Goal: Task Accomplishment & Management: Complete application form

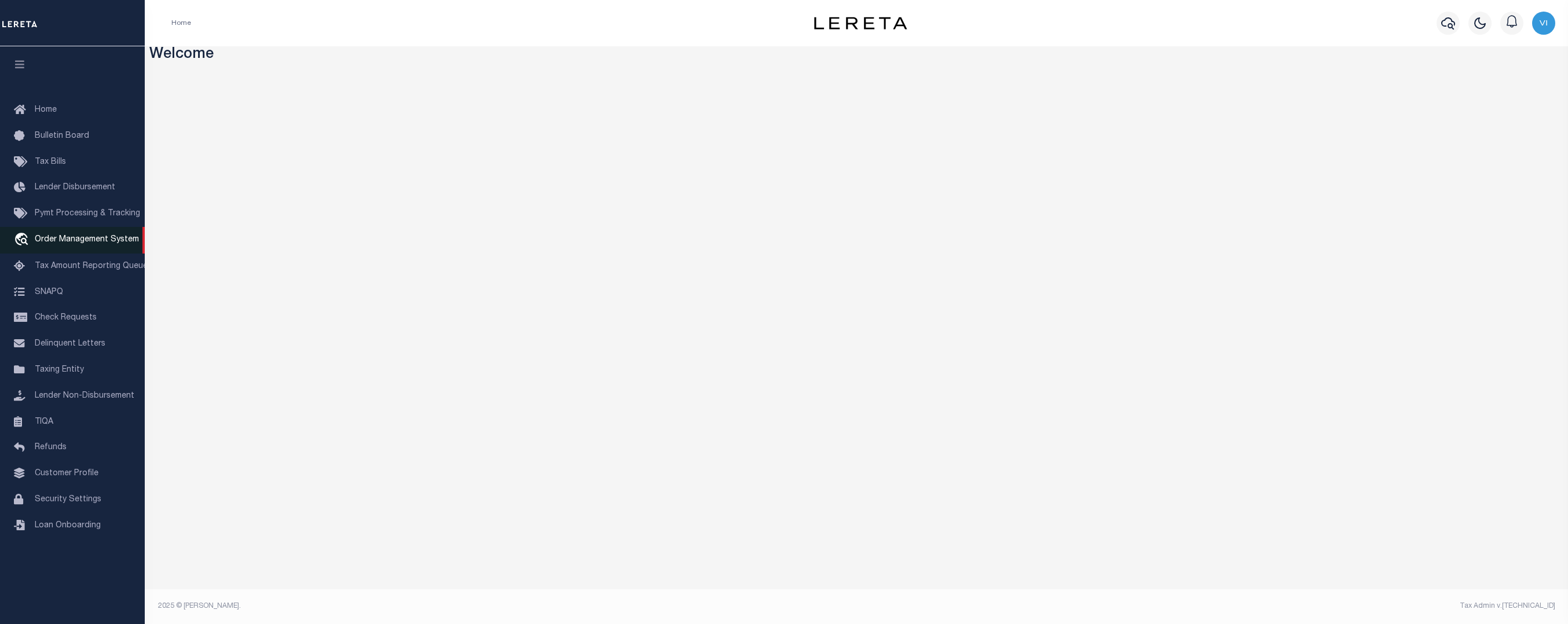
click at [111, 243] on span "Order Management System" at bounding box center [87, 239] width 104 height 8
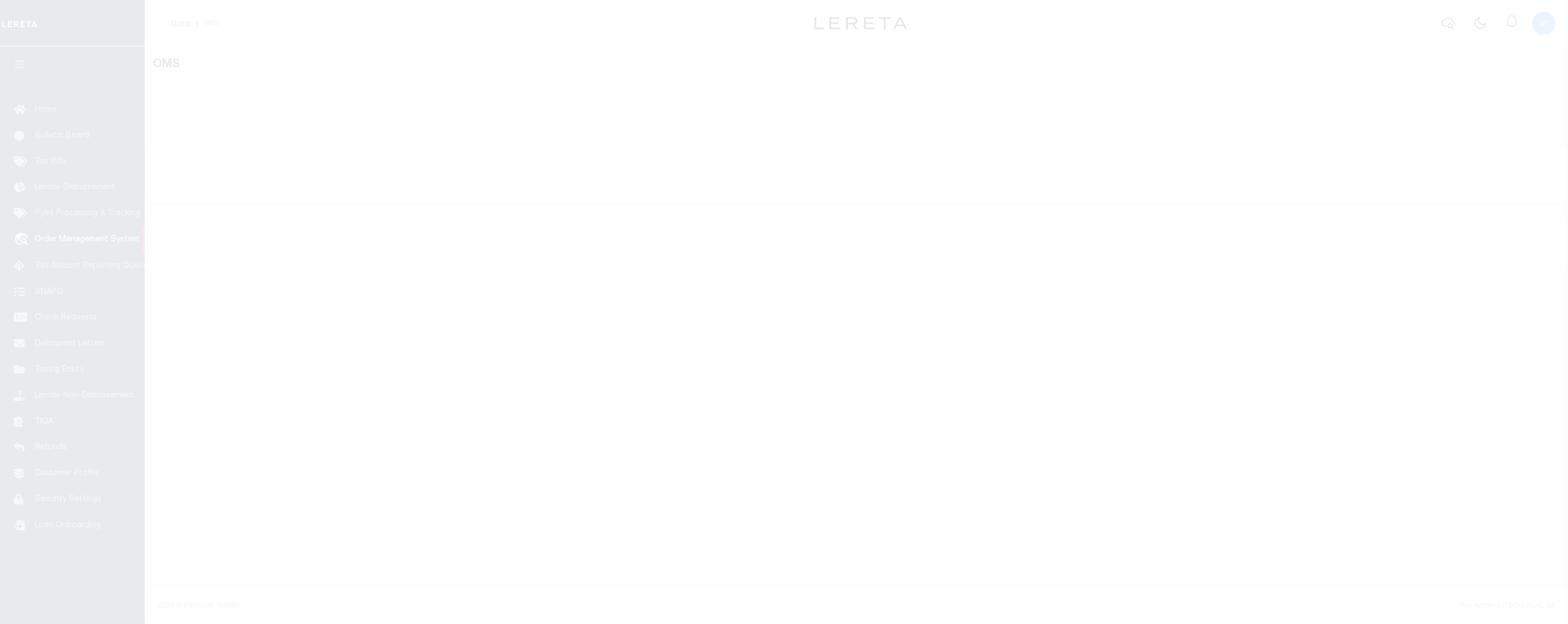
select select
select select "200"
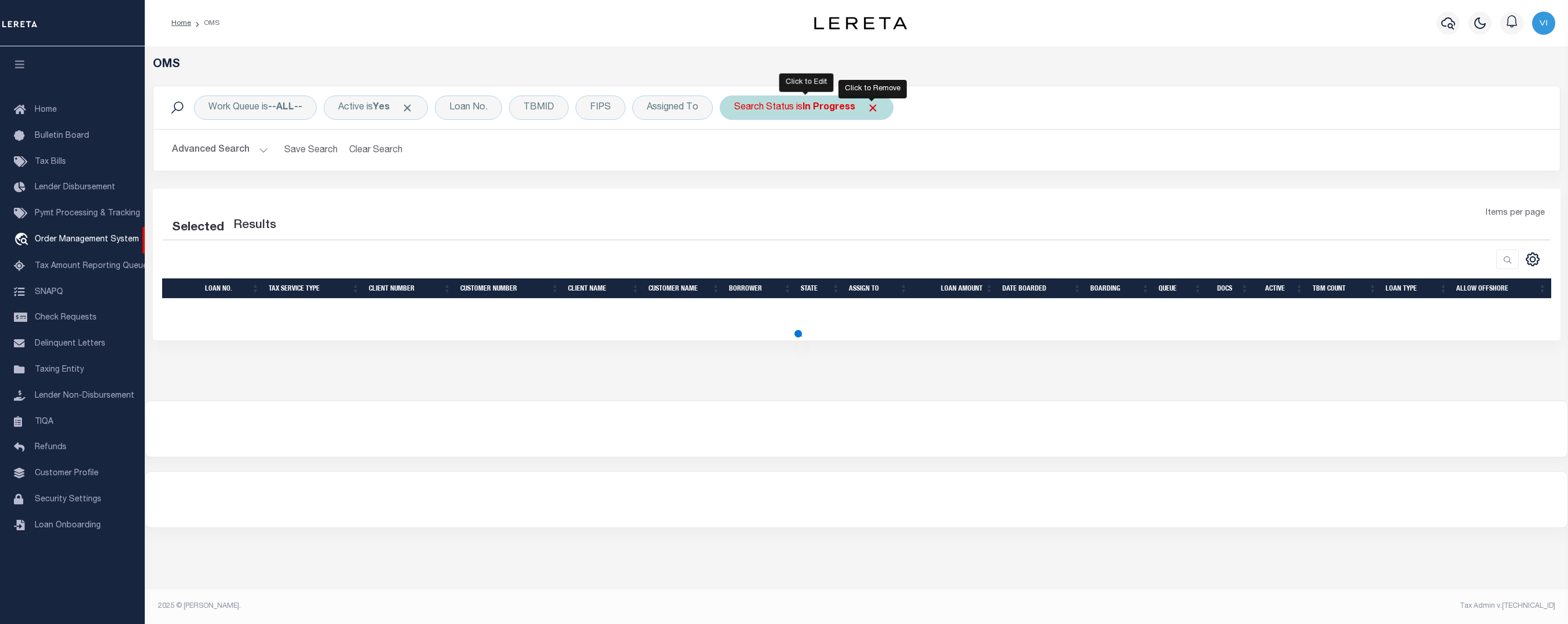
click at [869, 109] on span "Click to Remove" at bounding box center [873, 108] width 12 height 12
click at [202, 152] on button "Advanced Search" at bounding box center [220, 150] width 96 height 23
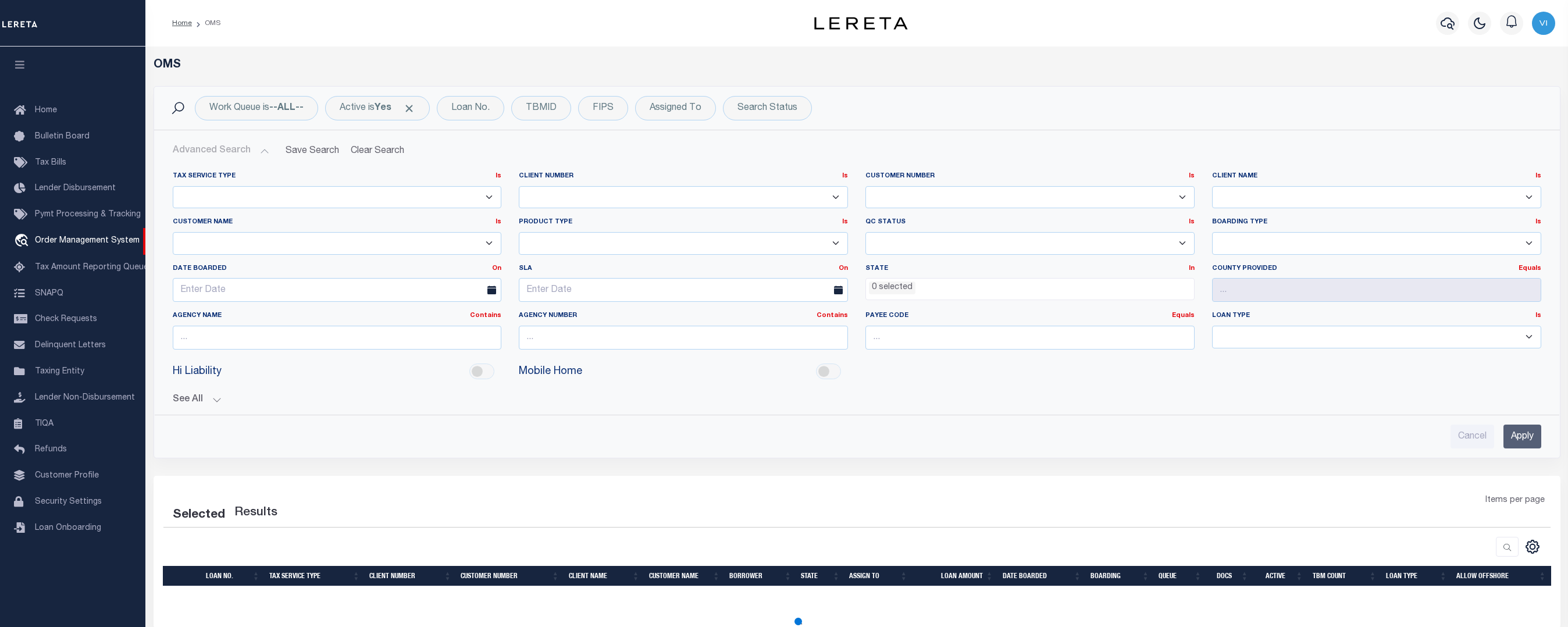
click at [1106, 204] on select "091901 10001 10002 10003 1011 1012 1013 1014 101814 1019 1042 1049 1052 1053 10…" at bounding box center [1030, 197] width 329 height 23
select select "200"
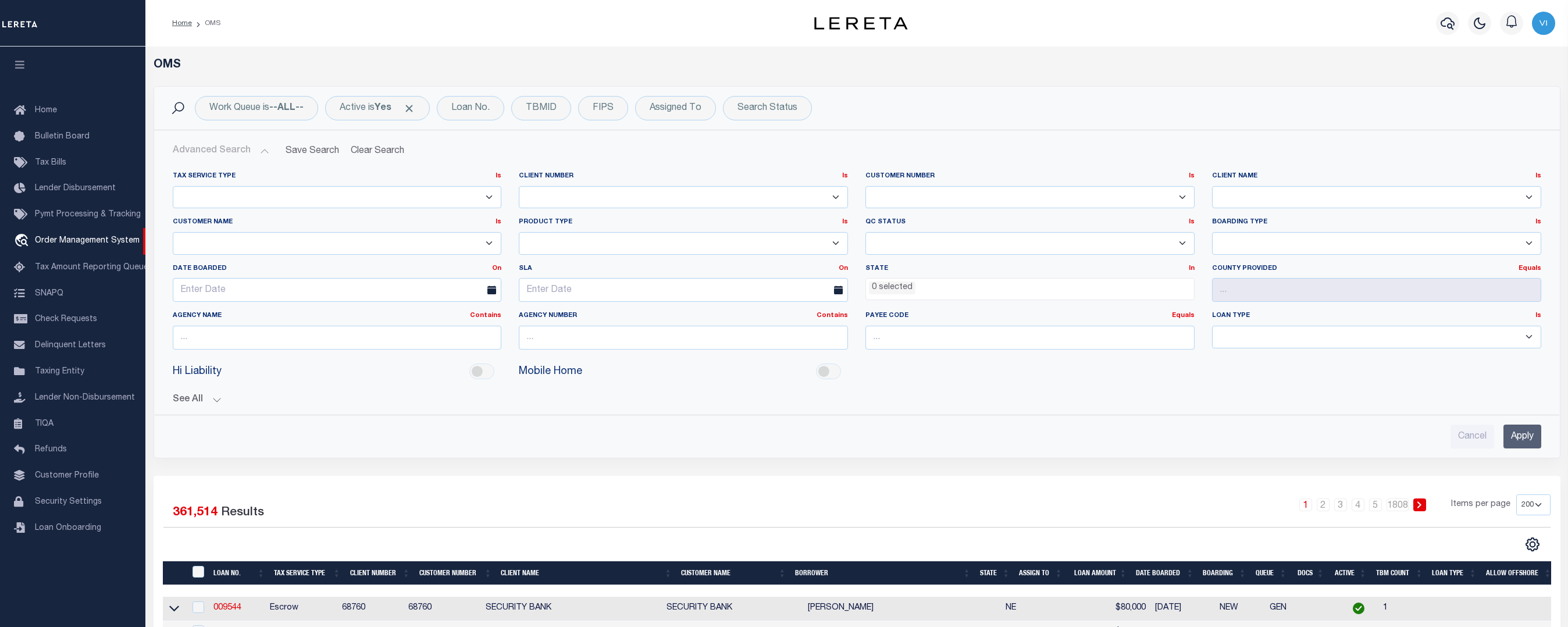
select select "10001"
click at [866, 186] on select "091901 10001 10002 10003 1011 1012 1013 1014 101814 1019 1042 1049 1052 1053 10…" at bounding box center [1030, 197] width 329 height 23
drag, startPoint x: 1527, startPoint y: 435, endPoint x: 1024, endPoint y: 410, distance: 503.6
click at [1526, 435] on input "Apply" at bounding box center [1522, 436] width 38 height 24
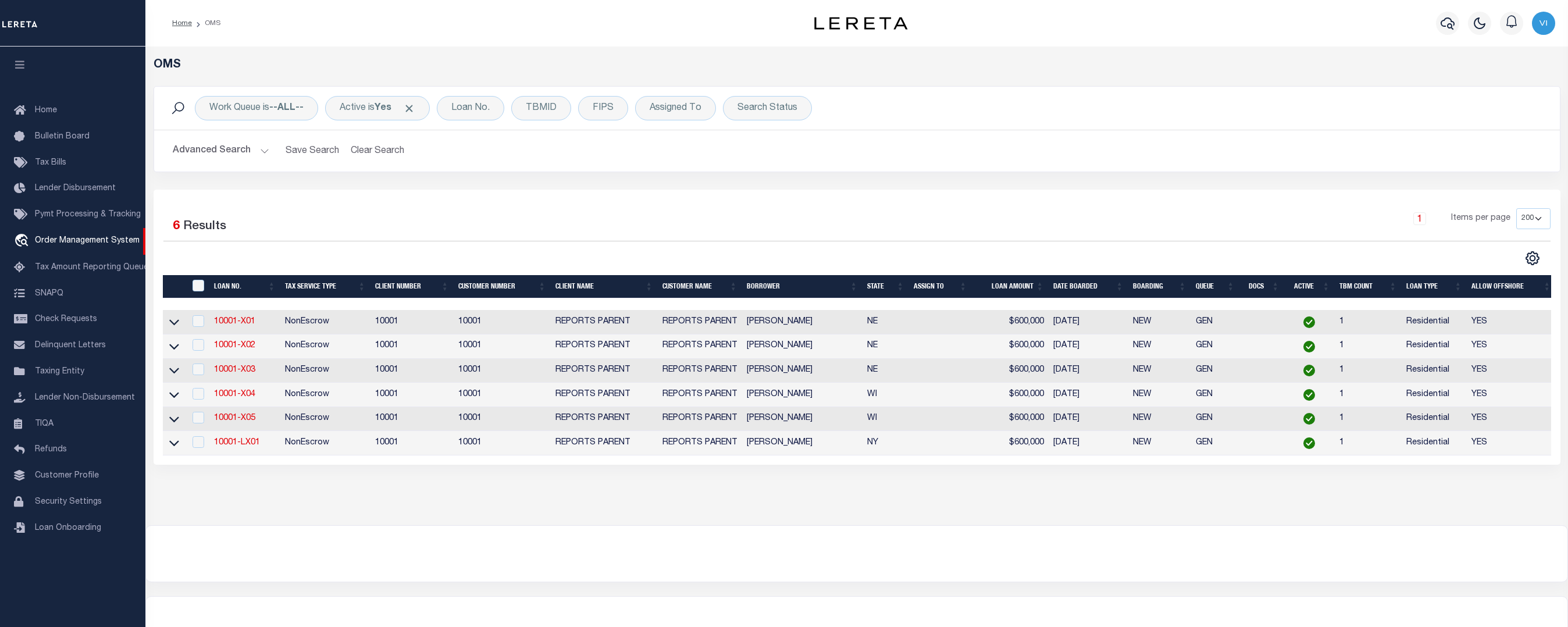
click at [232, 148] on button "Advanced Search" at bounding box center [221, 151] width 96 height 23
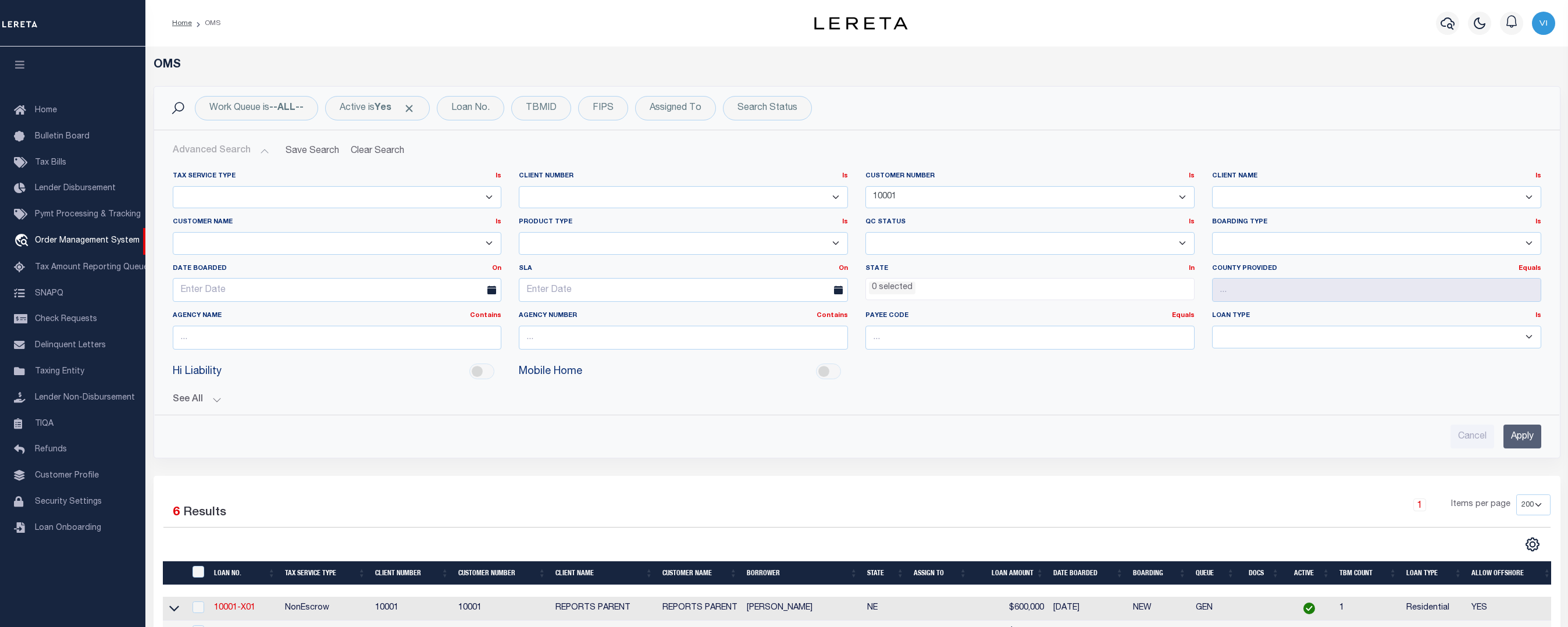
click at [998, 196] on select "091901 10001 10002 10003 1011 1012 1013 1014 101814 1019 1042 1049 1052 1053 10…" at bounding box center [1030, 197] width 329 height 23
select select
click at [866, 186] on select "091901 10001 10002 10003 1011 1012 1013 1014 101814 1019 1042 1049 1052 1053 10…" at bounding box center [1030, 197] width 329 height 23
click at [679, 205] on select "091901 10001 1011 1012 1013 1014 101814 1019 1042 1049 1052 1053 1055 1058 1061…" at bounding box center [684, 197] width 329 height 23
select select "10001"
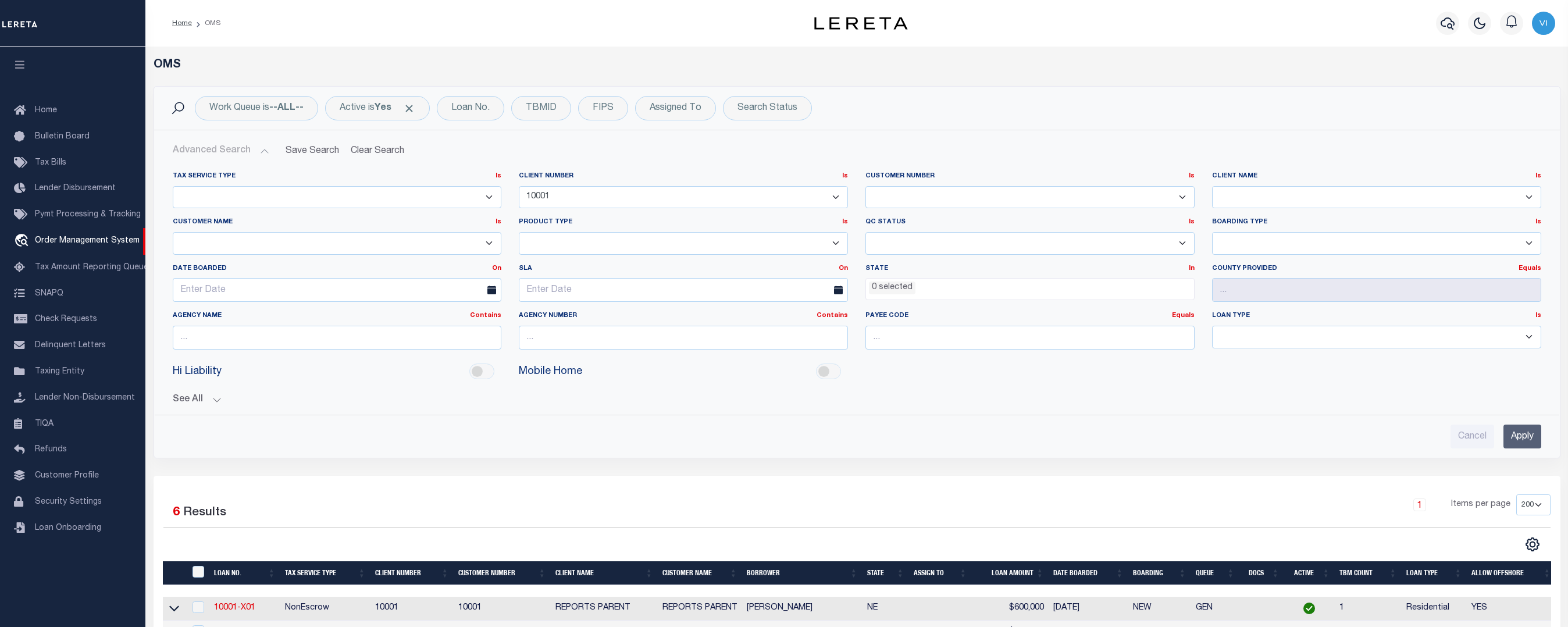
click at [519, 186] on select "091901 10001 1011 1012 1013 1014 101814 1019 1042 1049 1052 1053 1055 1058 1061…" at bounding box center [684, 197] width 329 height 23
click at [1526, 431] on input "Apply" at bounding box center [1522, 436] width 38 height 24
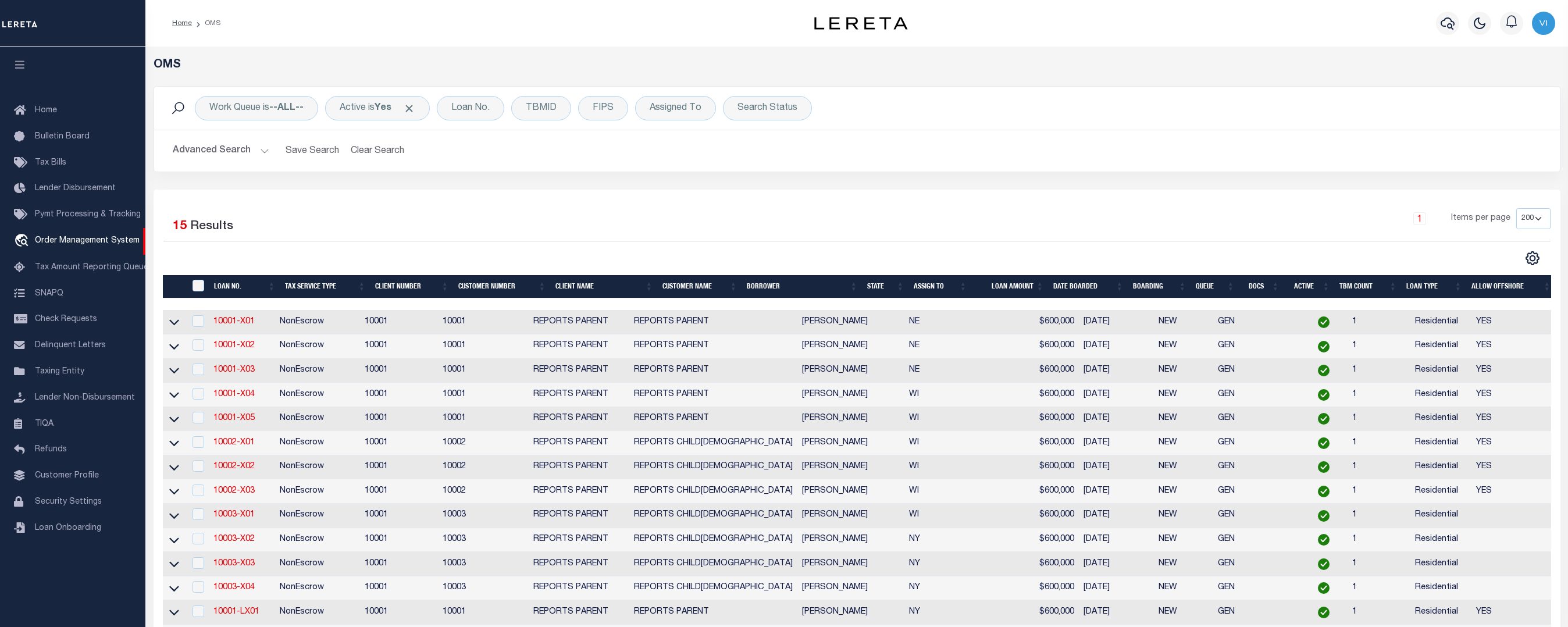
scroll to position [186, 0]
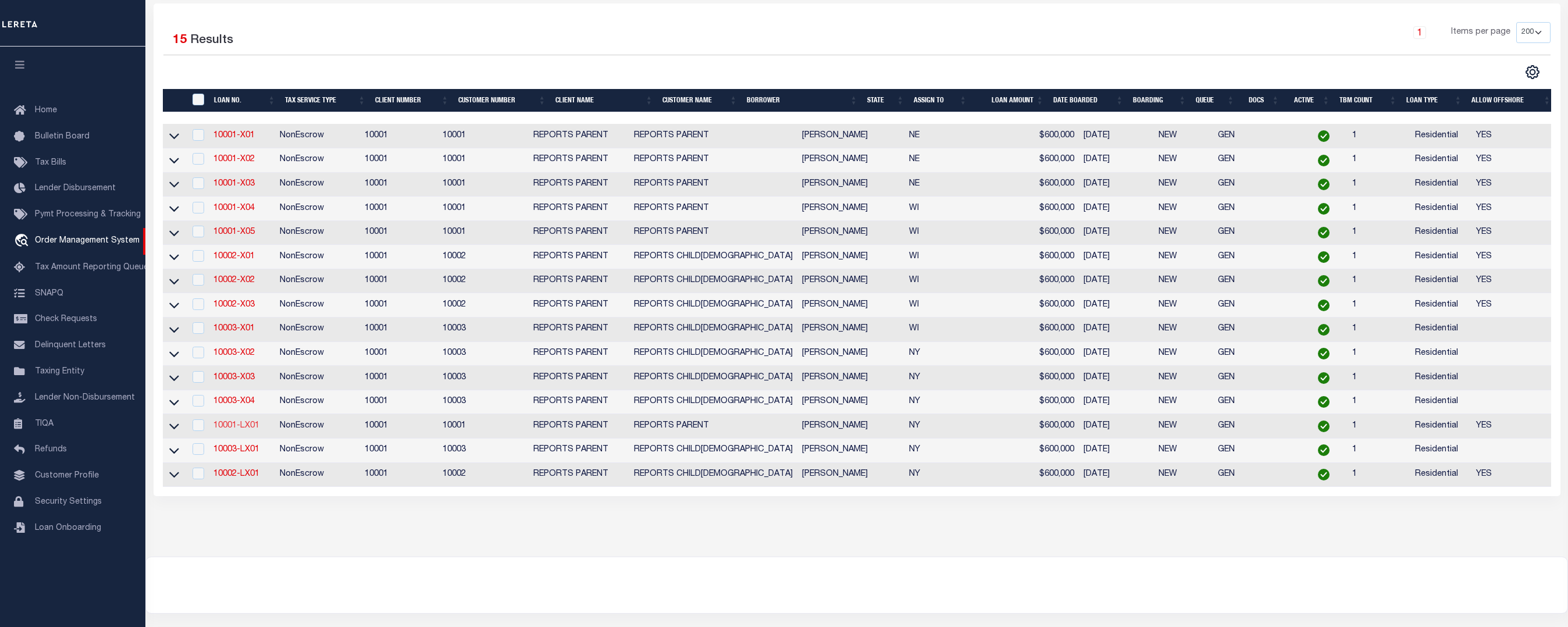
click at [240, 424] on link "10001-LX01" at bounding box center [236, 426] width 46 height 8
checkbox input "true"
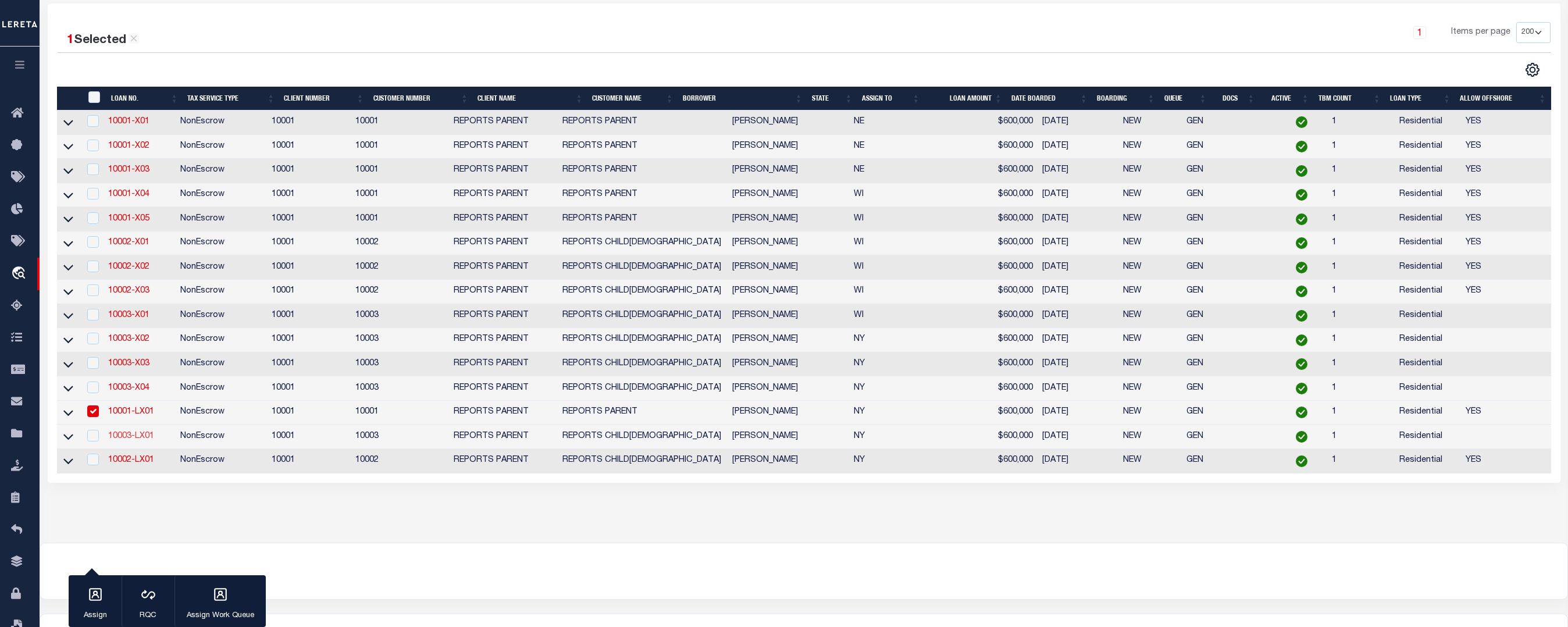
click at [147, 437] on link "10003-LX01" at bounding box center [131, 436] width 46 height 8
checkbox input "true"
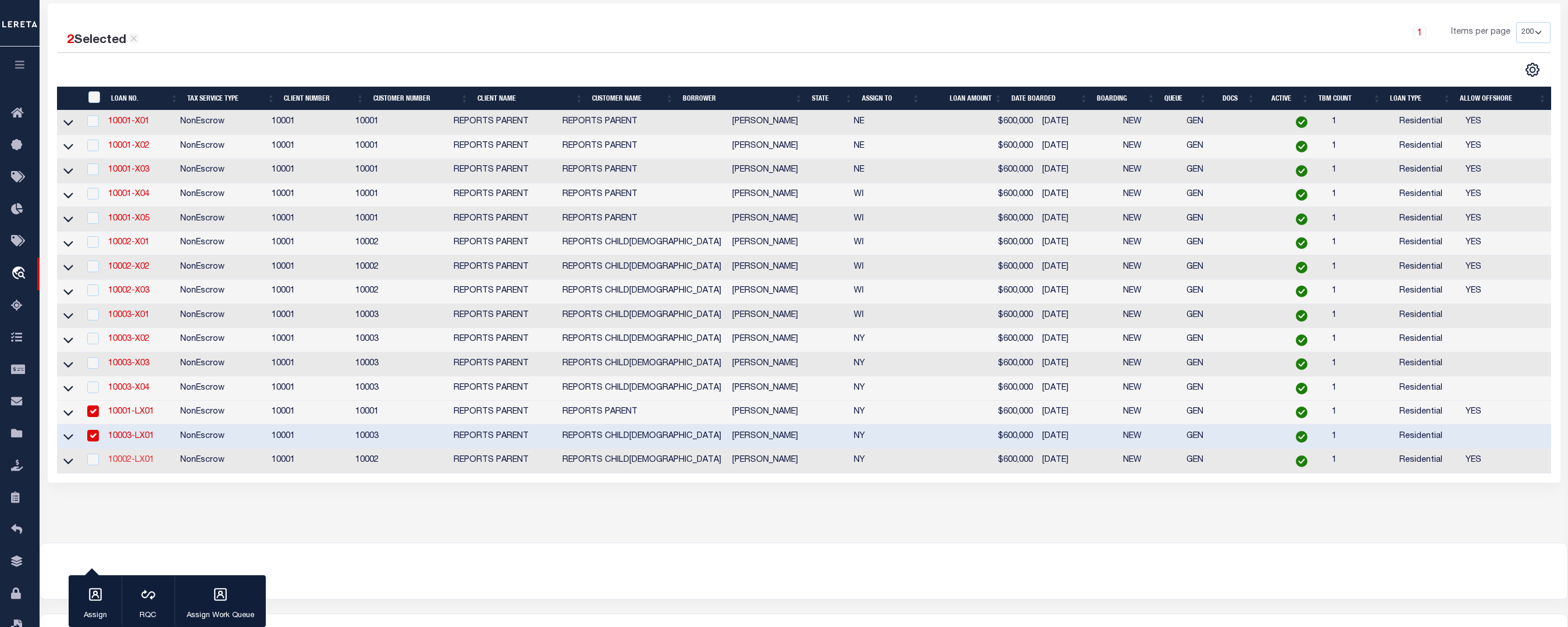
click at [136, 461] on link "10002-LX01" at bounding box center [131, 460] width 46 height 8
checkbox input "true"
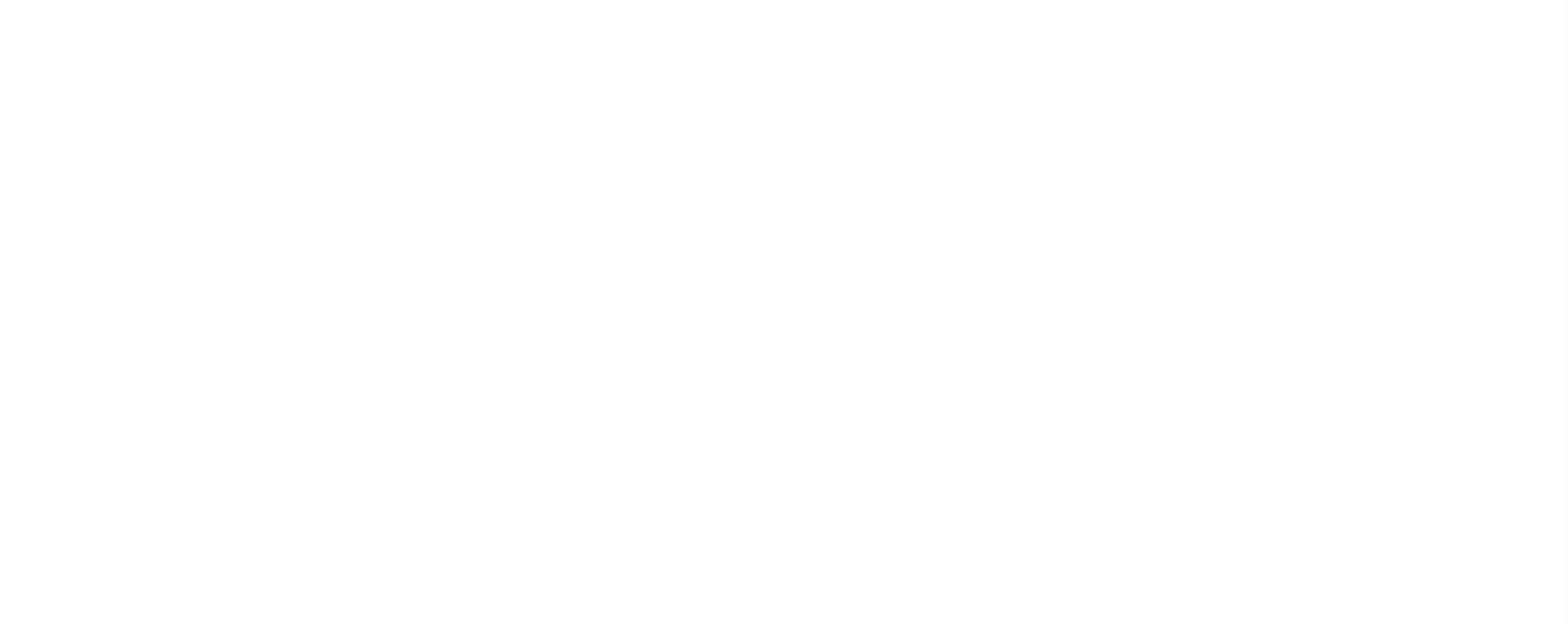
select select "155747"
select select "26358"
select select "10"
select select "NonEscrow"
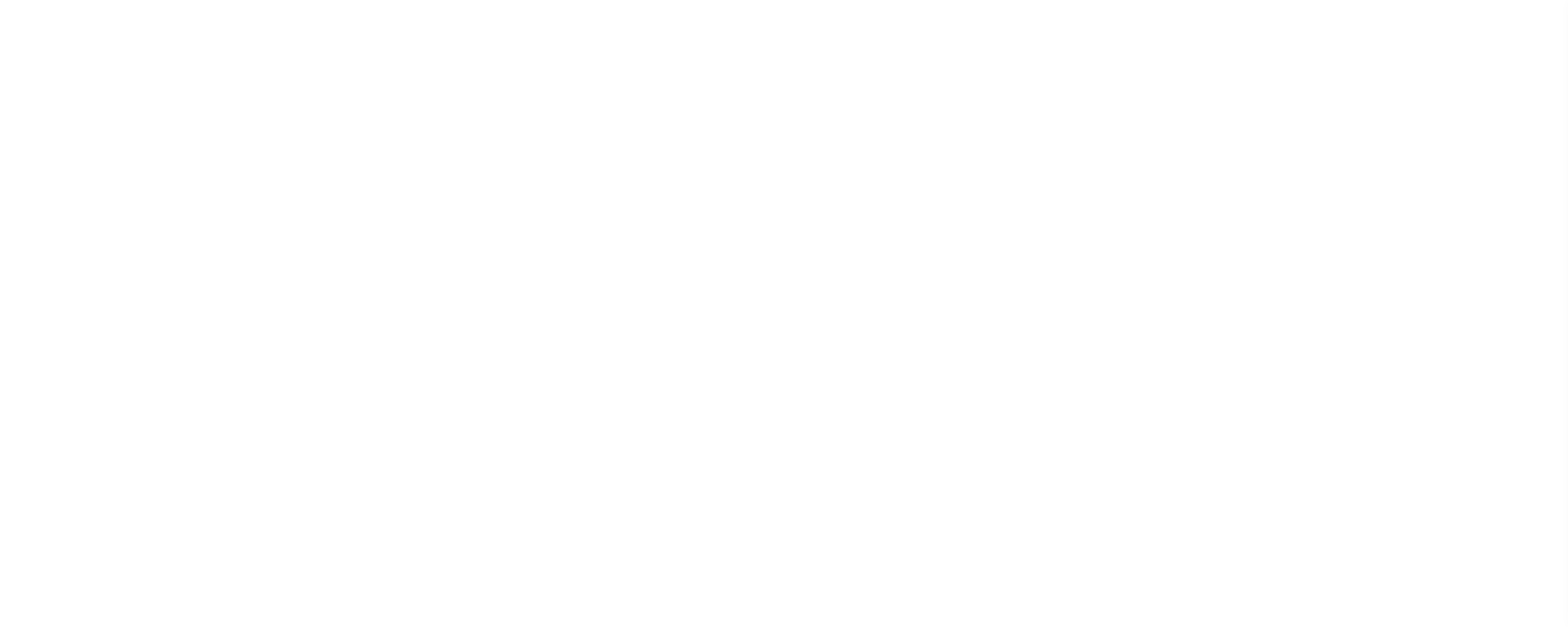
select select "155749"
select select "26360"
select select "10"
select select "NonEscrow"
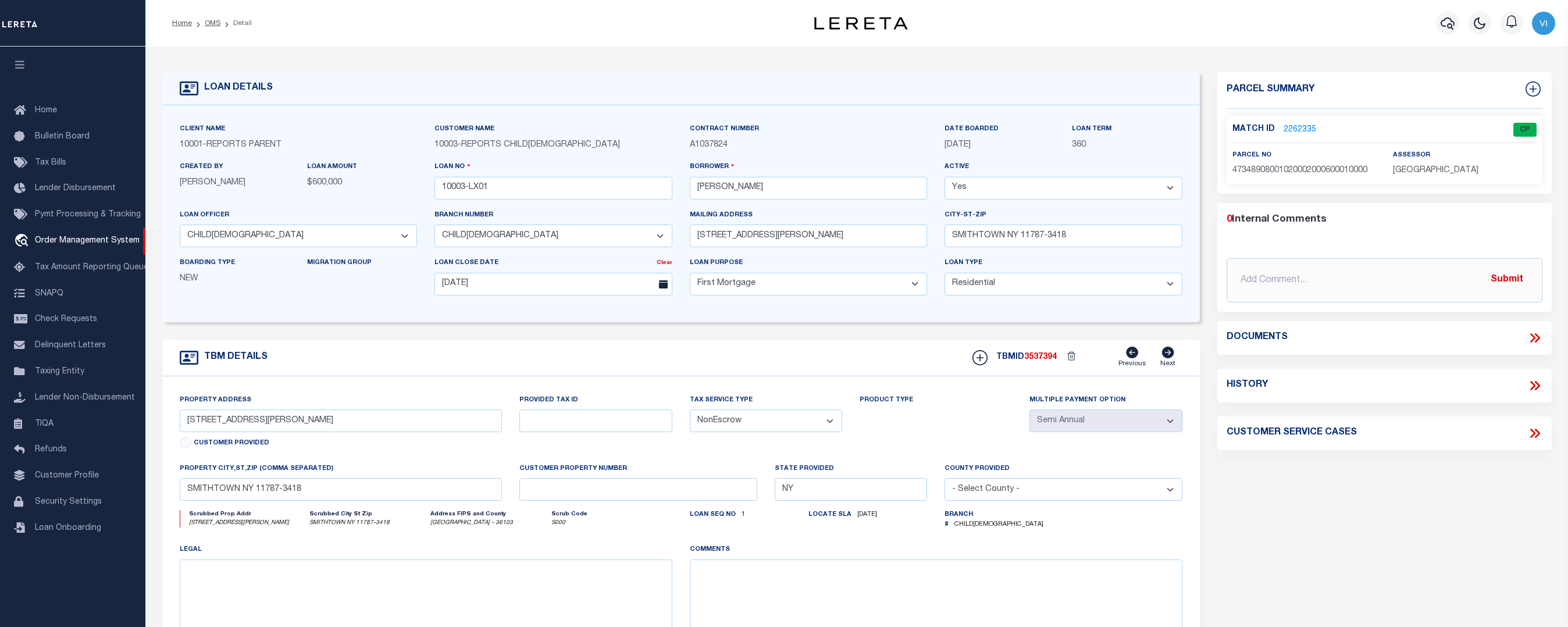
click at [1412, 167] on span "[GEOGRAPHIC_DATA]" at bounding box center [1436, 170] width 86 height 8
copy div "SUFFOLK COUNTY"
click at [1303, 128] on link "2262335" at bounding box center [1300, 130] width 32 height 12
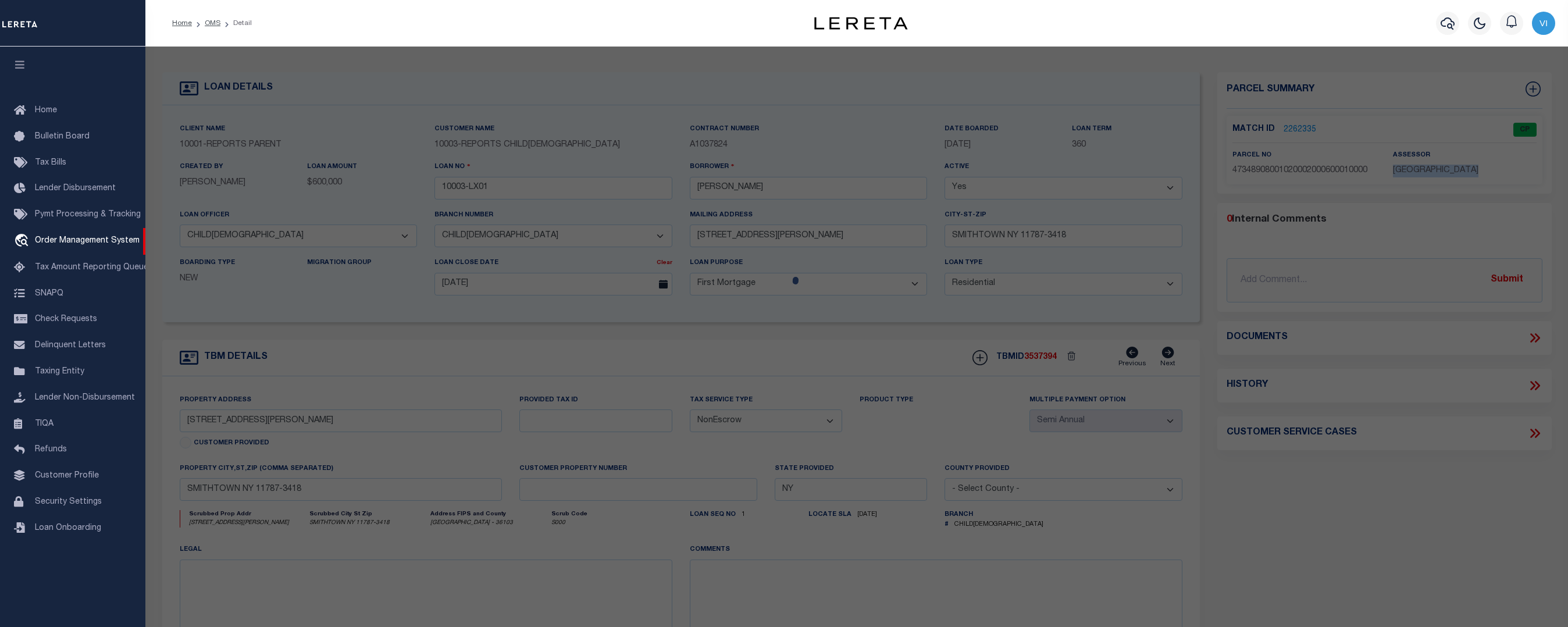
checkbox input "false"
select select "CP"
type input "J MORRISEY"
select select "ATL"
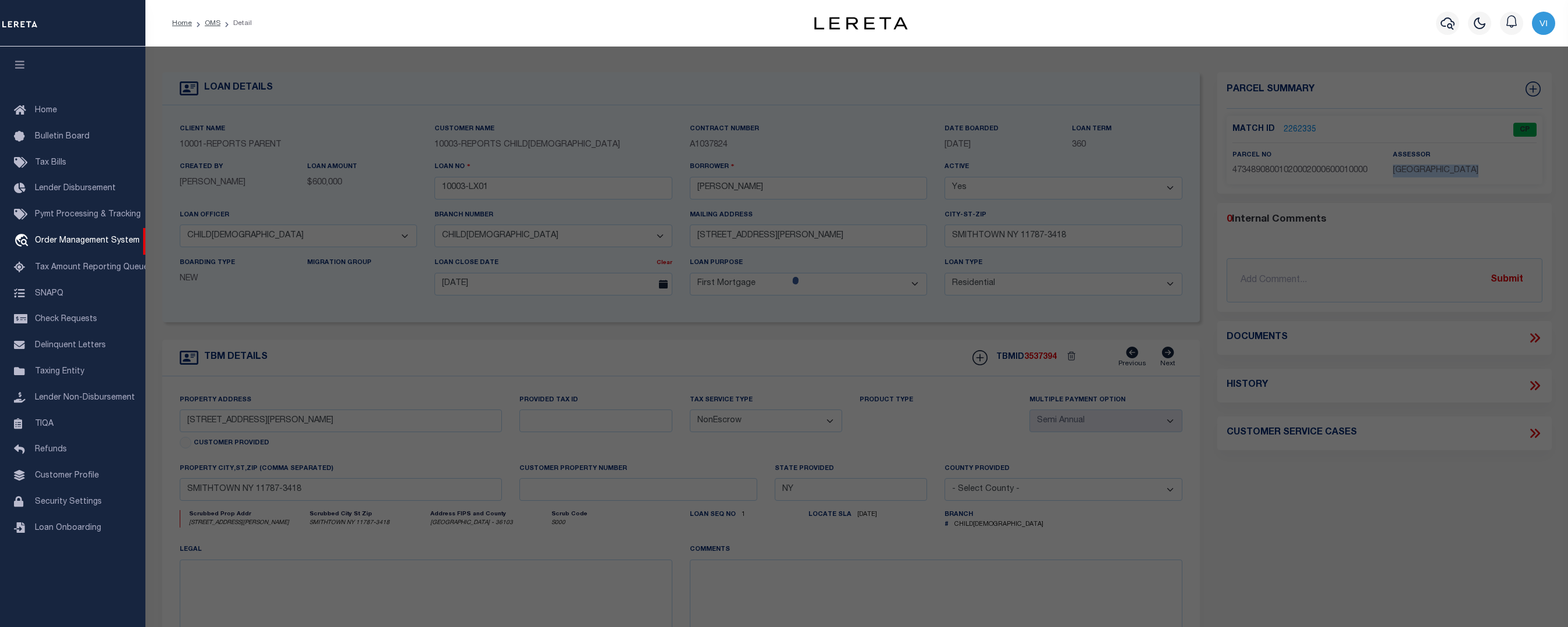
select select "ADD"
type input "5 PLATT AVE"
checkbox input "false"
type input "SMITHTOWN, NY 11787"
type textarea "102.-2-60.1 *175 LOTS 486 TO 488 SMITHTOWN LAWNS"
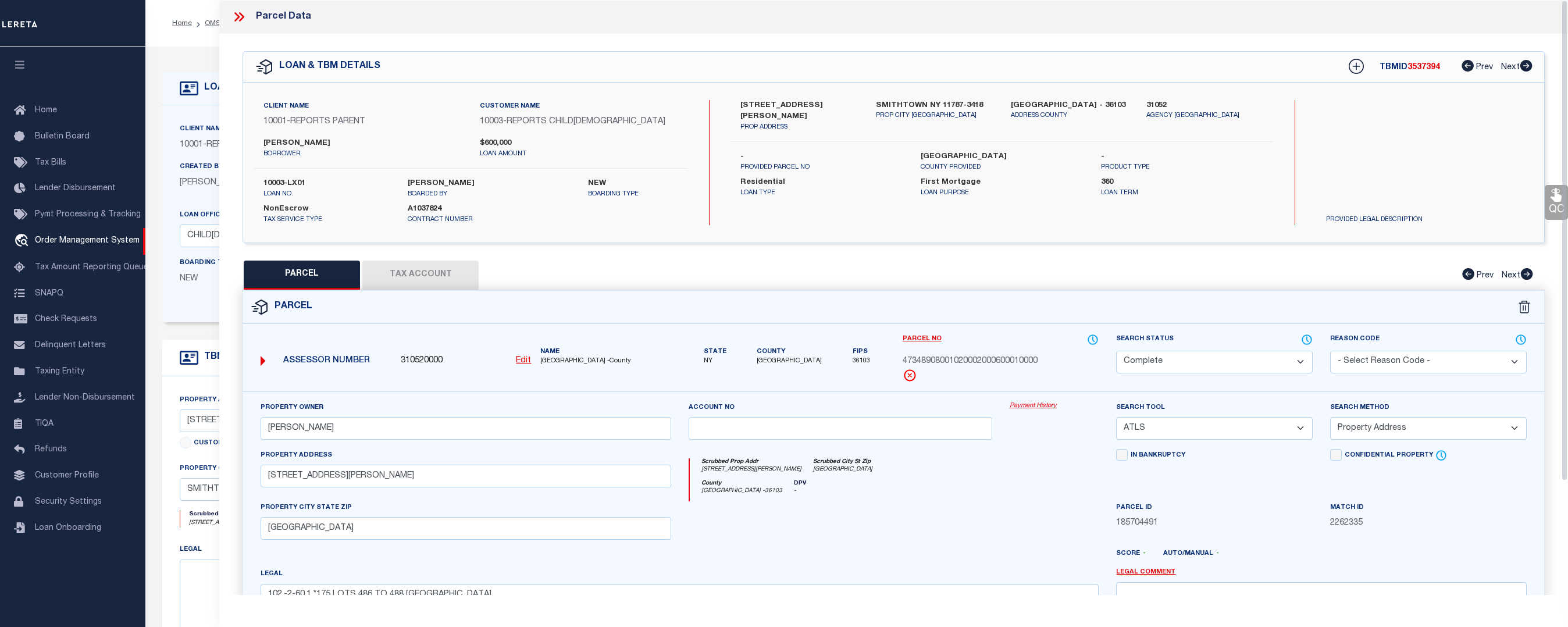
click at [416, 283] on button "Tax Account" at bounding box center [420, 275] width 116 height 29
select select "100"
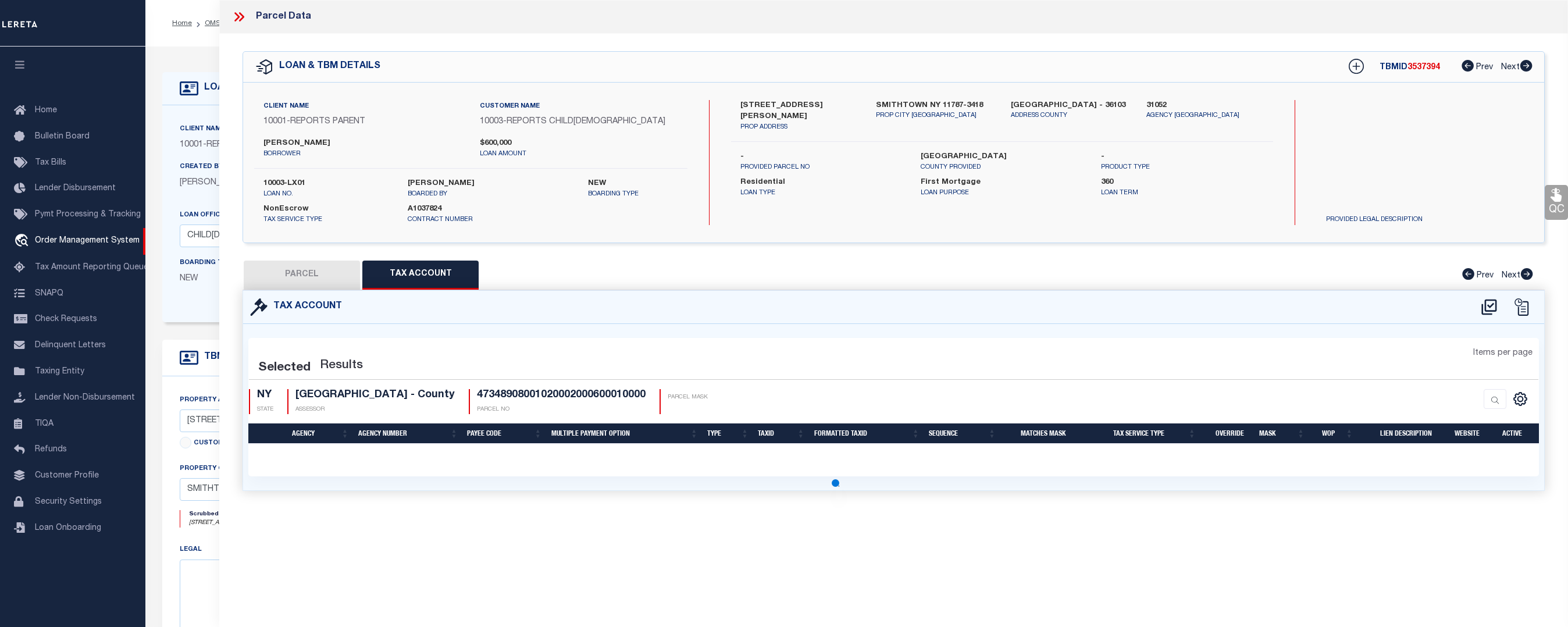
select select "100"
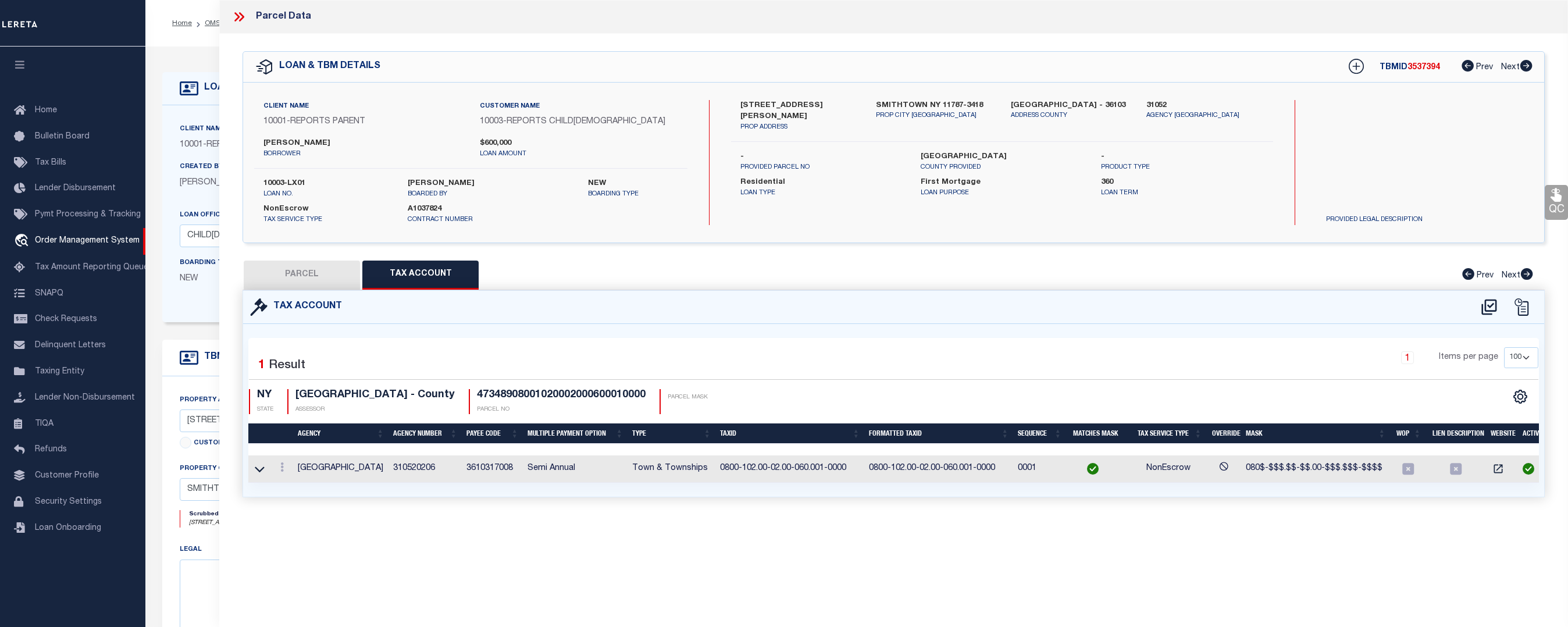
click at [405, 467] on td "310520206" at bounding box center [425, 469] width 73 height 27
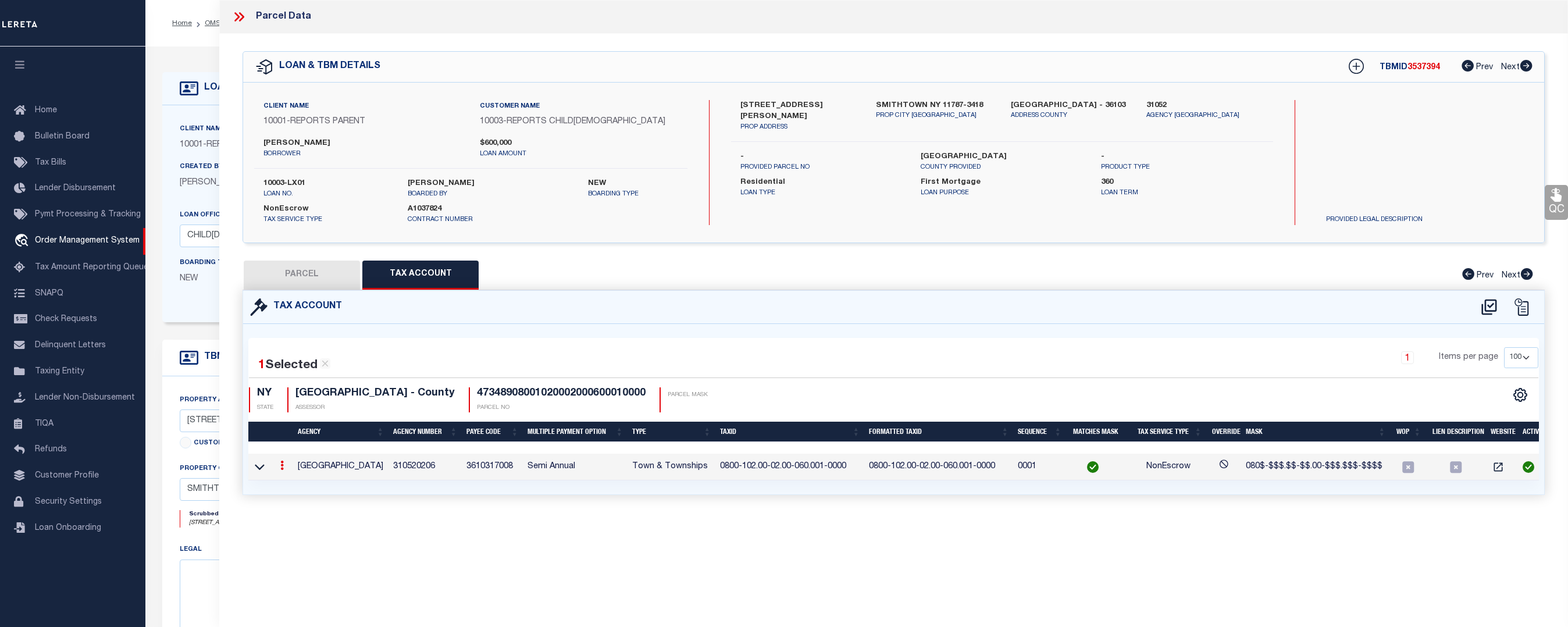
click at [405, 467] on td "310520206" at bounding box center [425, 467] width 73 height 27
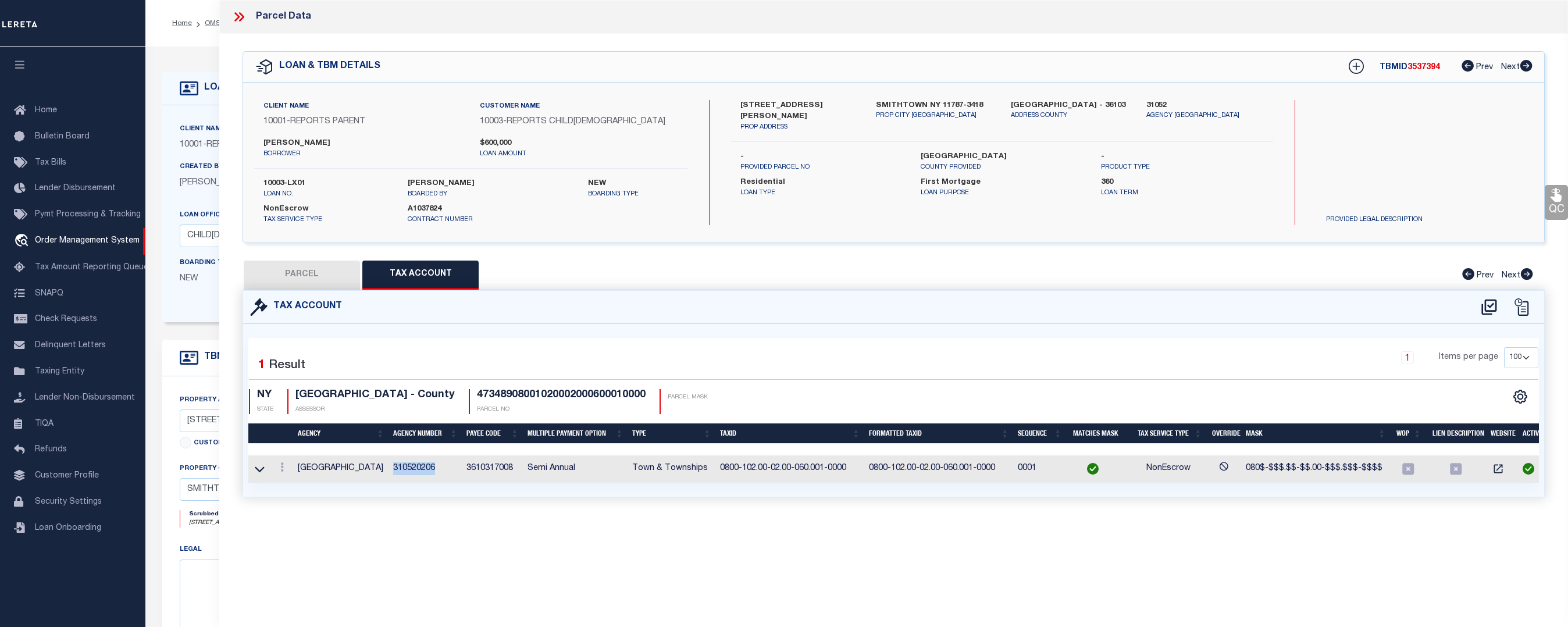
copy td "310520206"
drag, startPoint x: 870, startPoint y: 465, endPoint x: 1002, endPoint y: 469, distance: 132.1
click at [1002, 469] on td "0800-102.00-02.00-060.001-0000" at bounding box center [939, 469] width 149 height 27
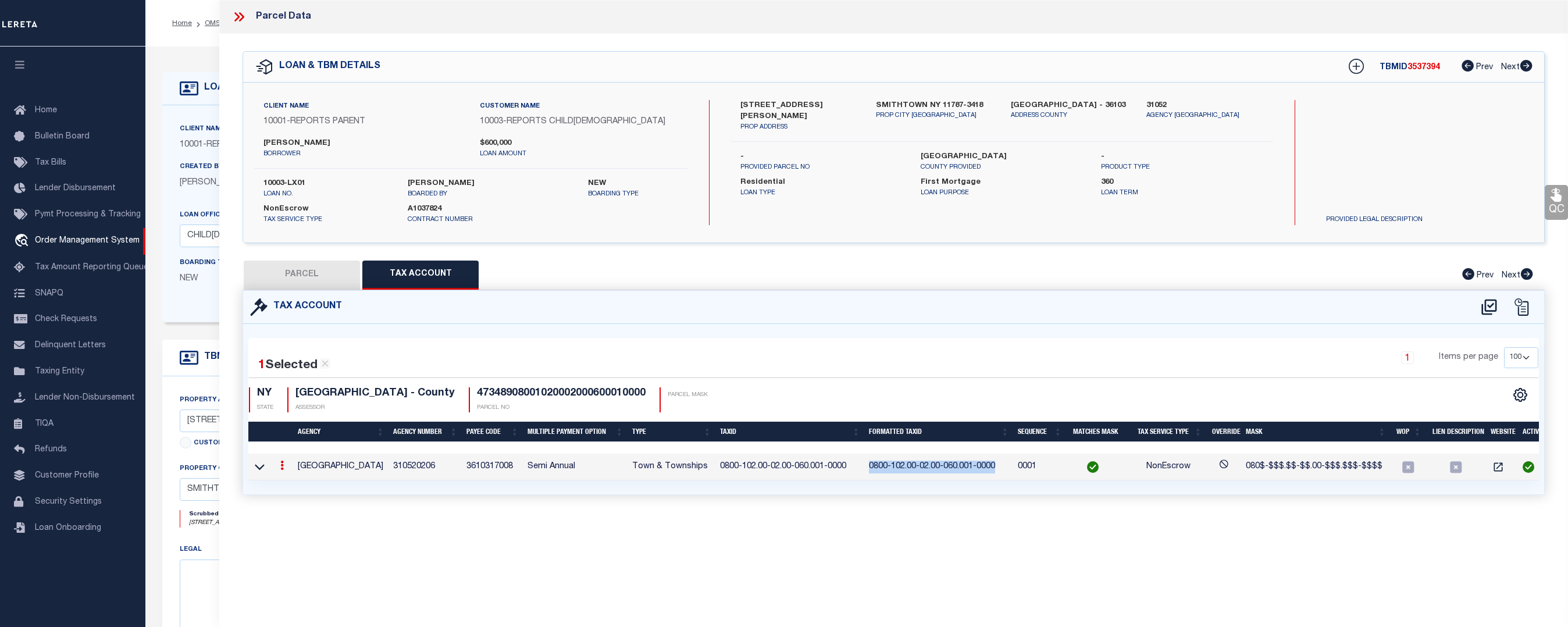
copy span "0800-102.00-02.00-060.001-0000"
drag, startPoint x: 386, startPoint y: 460, endPoint x: 444, endPoint y: 468, distance: 58.5
click at [444, 468] on tr "SMITHTOWN TOWN 310520206 3610317008 Semi Annual Town & Townships 0800-102.00-02…" at bounding box center [897, 467] width 1296 height 27
copy tr "310520206"
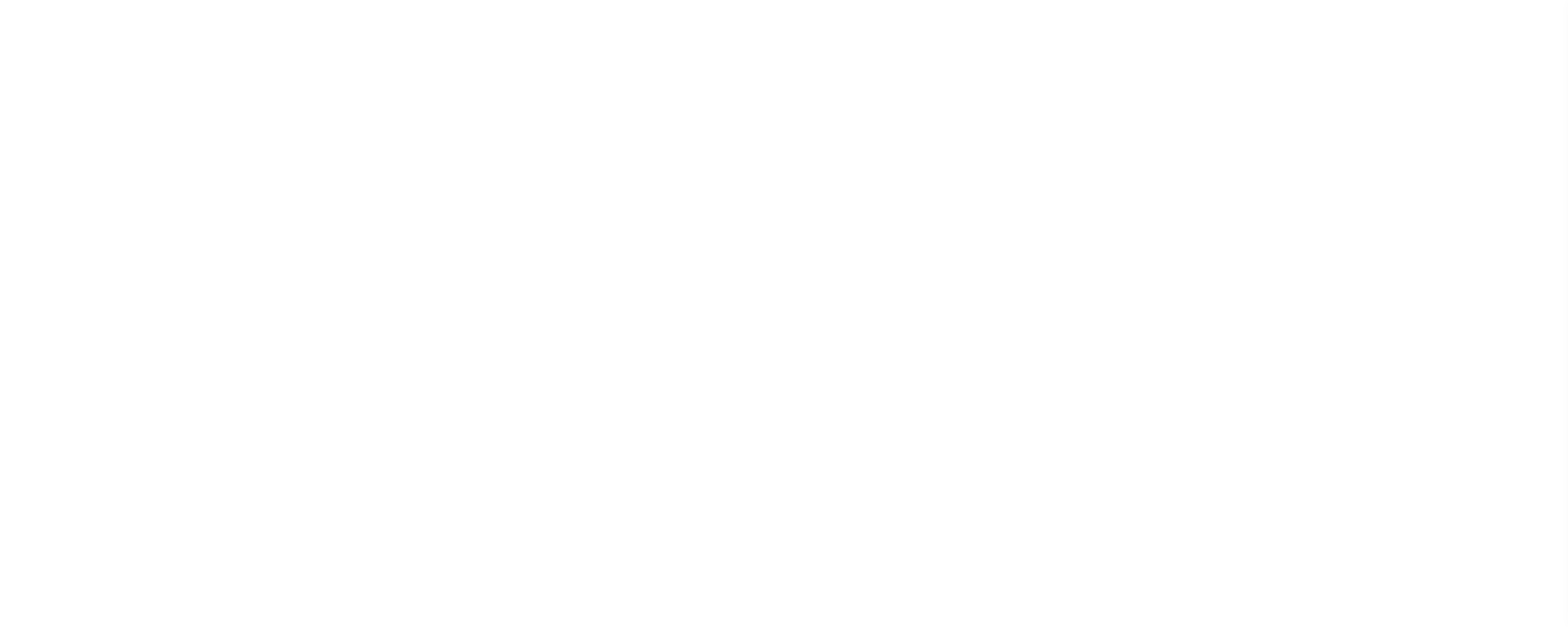
select select "155748"
select select "26359"
select select "10"
select select "NonEscrow"
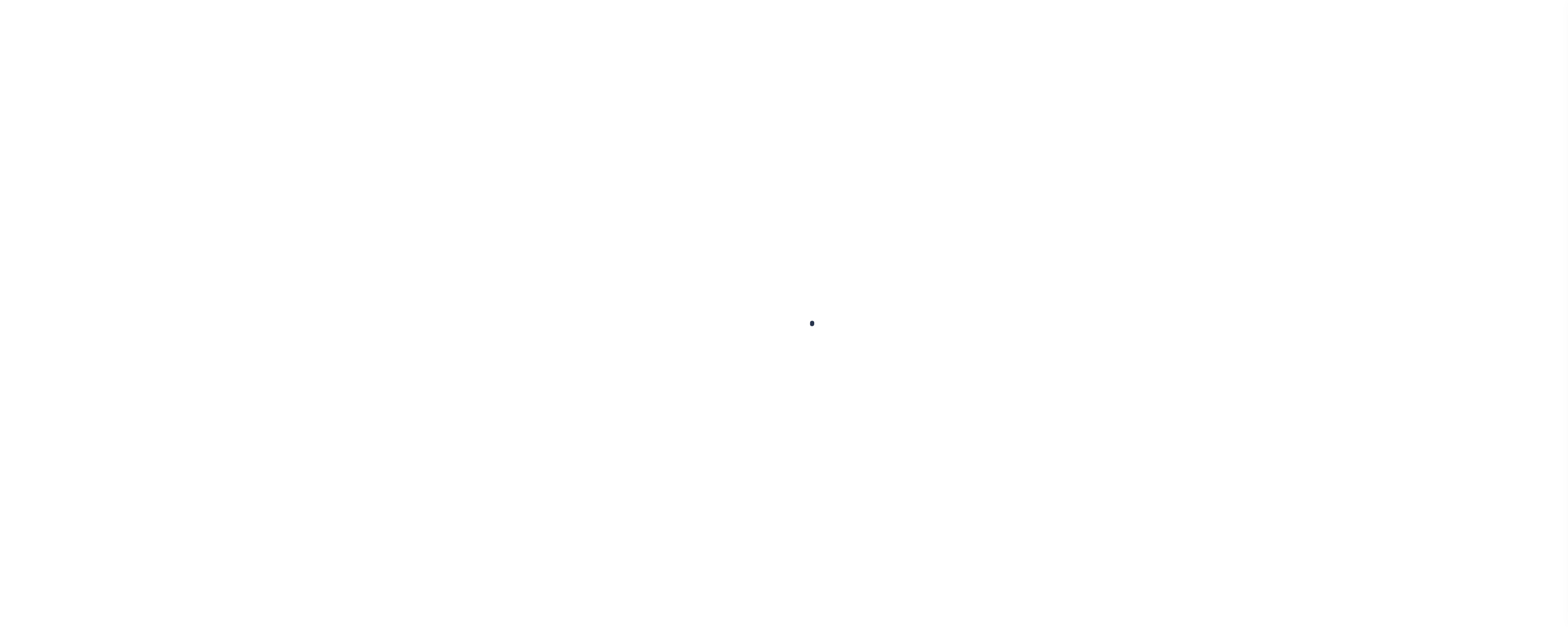
select select "155747"
select select "26358"
select select "10"
select select "NonEscrow"
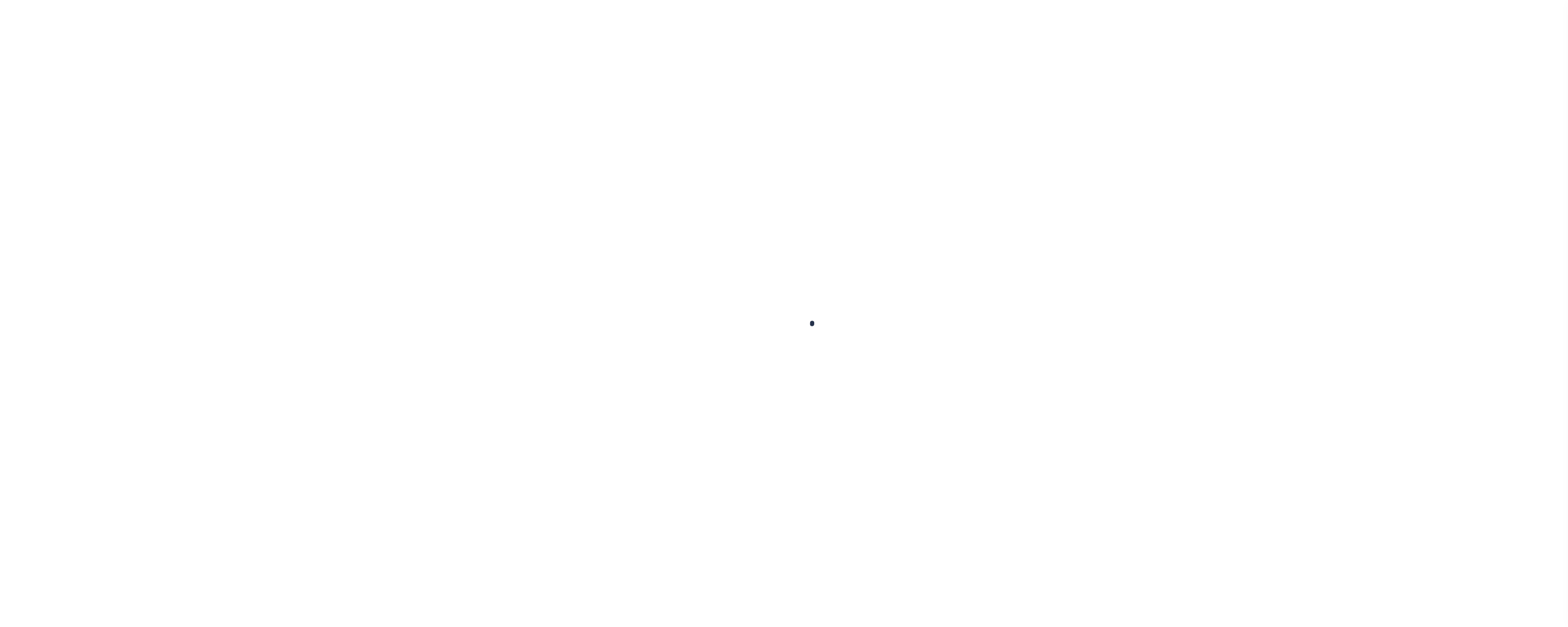
select select "155748"
select select "26359"
select select "10"
select select "NonEscrow"
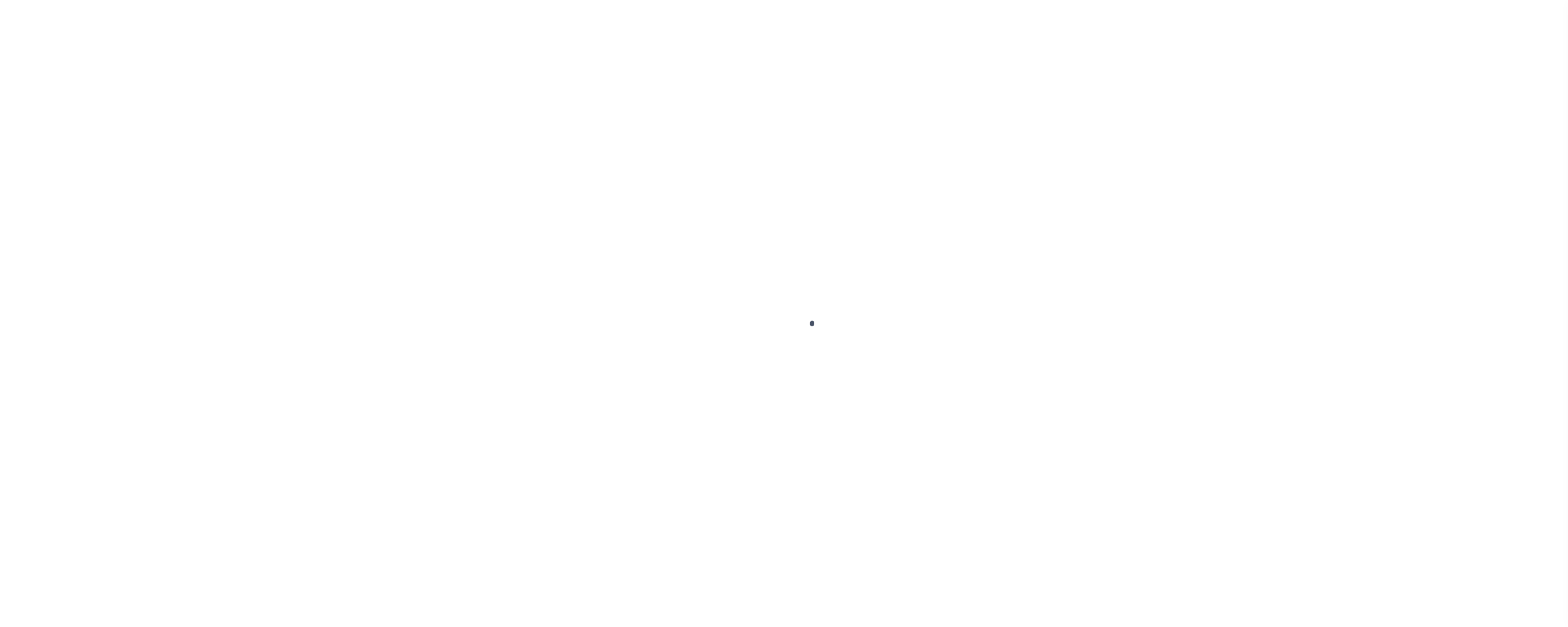
select select "155748"
select select "26359"
select select "10"
select select "NonEscrow"
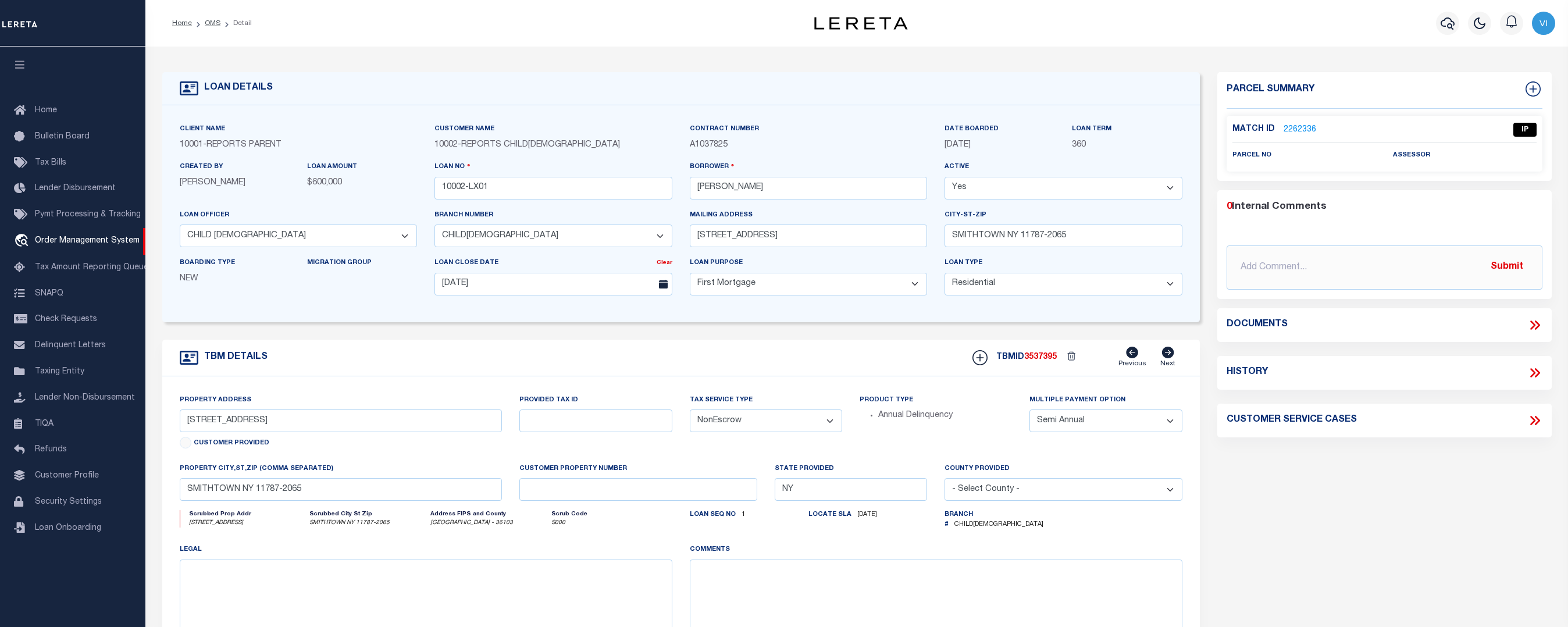
click at [1303, 126] on link "2262336" at bounding box center [1300, 130] width 32 height 12
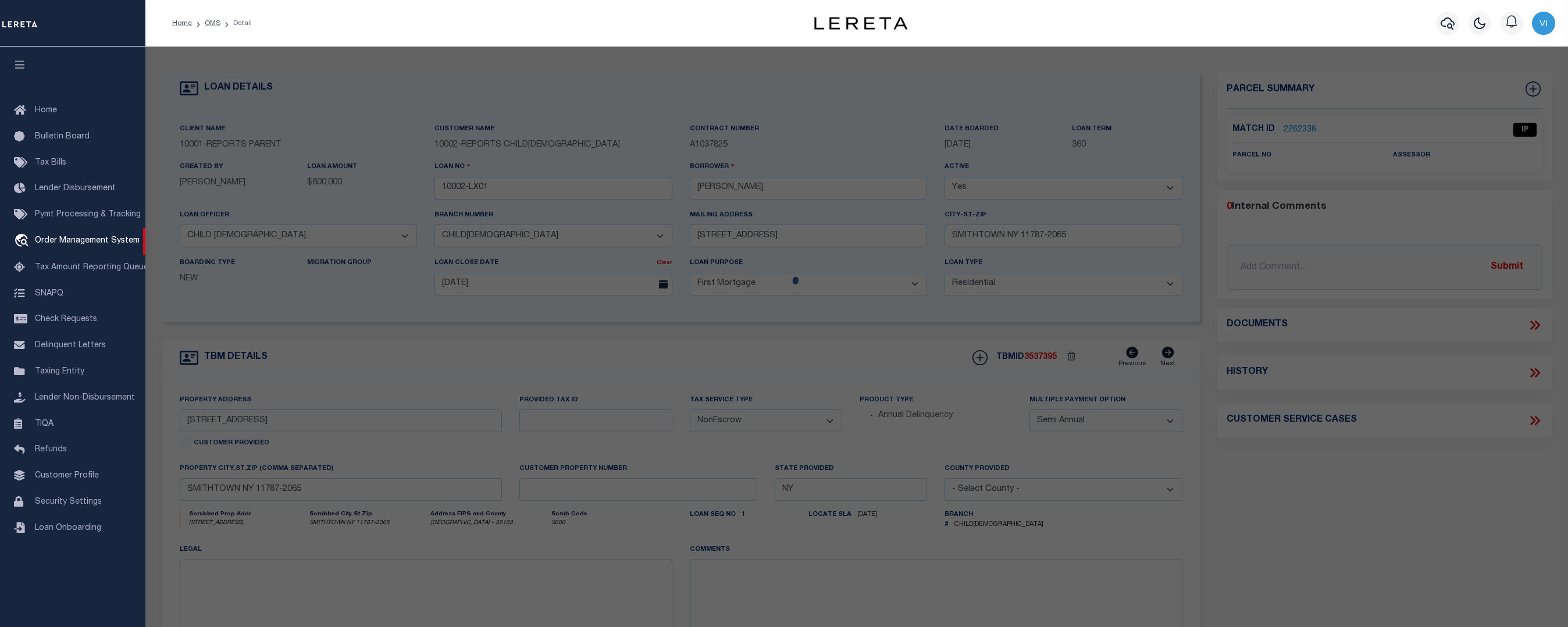
checkbox input "false"
select select "IP"
checkbox input "false"
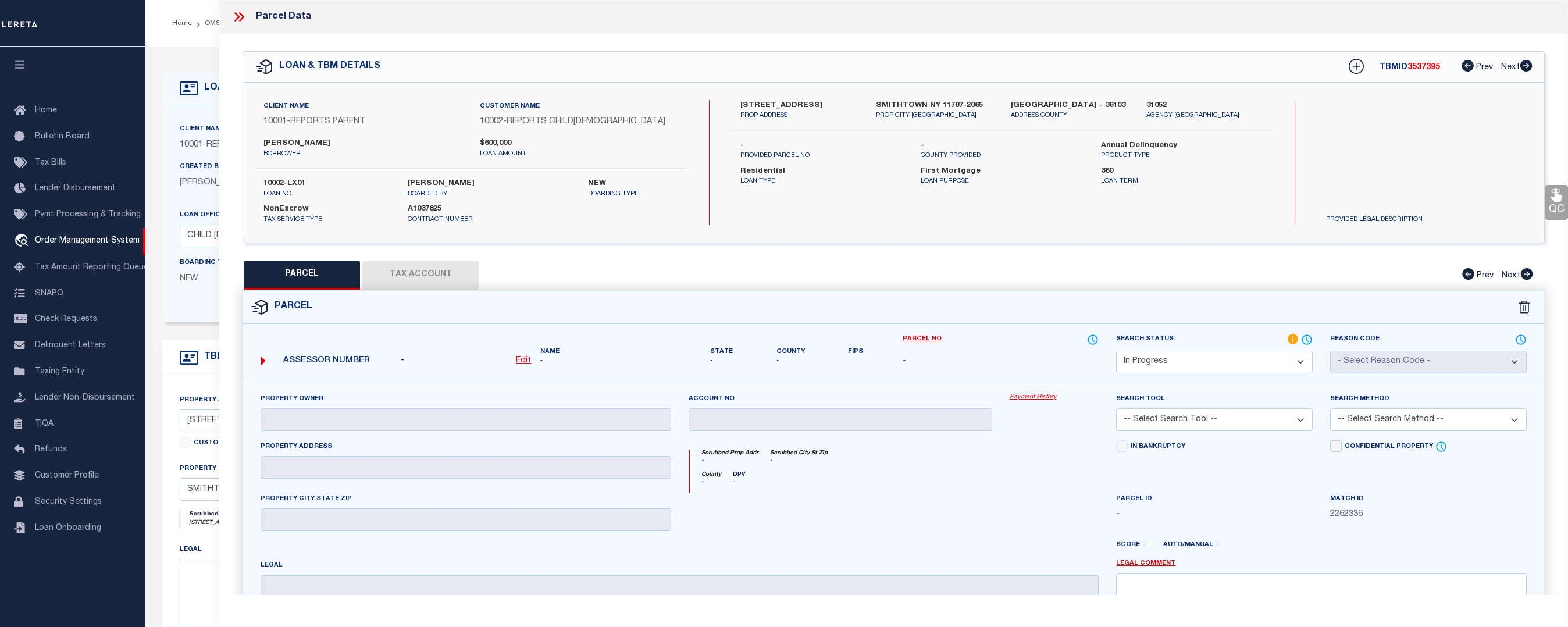
click at [461, 271] on div "PARCEL Tax Account Prev Next" at bounding box center [894, 275] width 1303 height 29
click at [424, 277] on div "PARCEL Tax Account Prev Next" at bounding box center [894, 275] width 1303 height 29
click at [1322, 358] on div "Reason Code - Select Reason Code - 099 - Other (Provide additional detail) ACT …" at bounding box center [1428, 358] width 214 height 50
click at [1221, 352] on select "Automated Search Bad Parcel Complete Duplicate Parcel High Dollar Reporting In …" at bounding box center [1214, 362] width 196 height 23
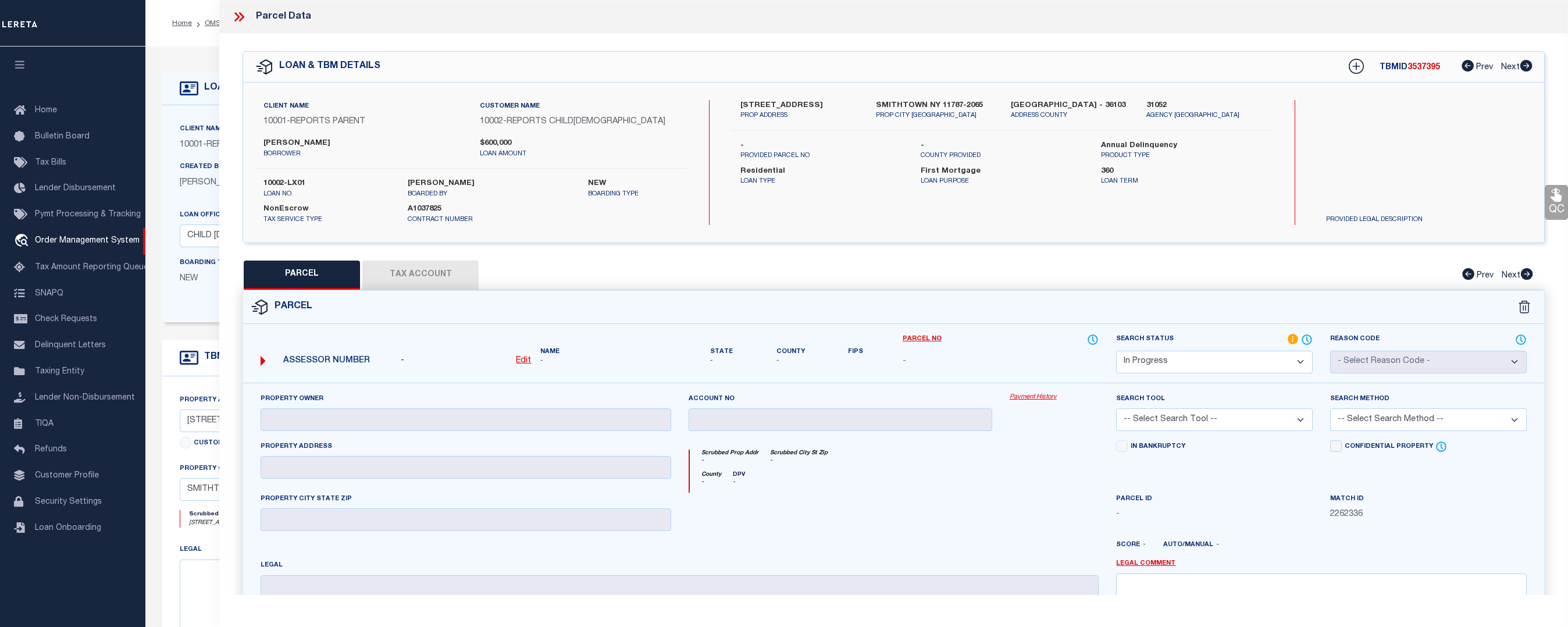
click at [1221, 352] on select "Automated Search Bad Parcel Complete Duplicate Parcel High Dollar Reporting In …" at bounding box center [1214, 362] width 196 height 23
click at [518, 358] on u "Edit" at bounding box center [523, 360] width 15 height 8
select select "IP"
type textarea "-"
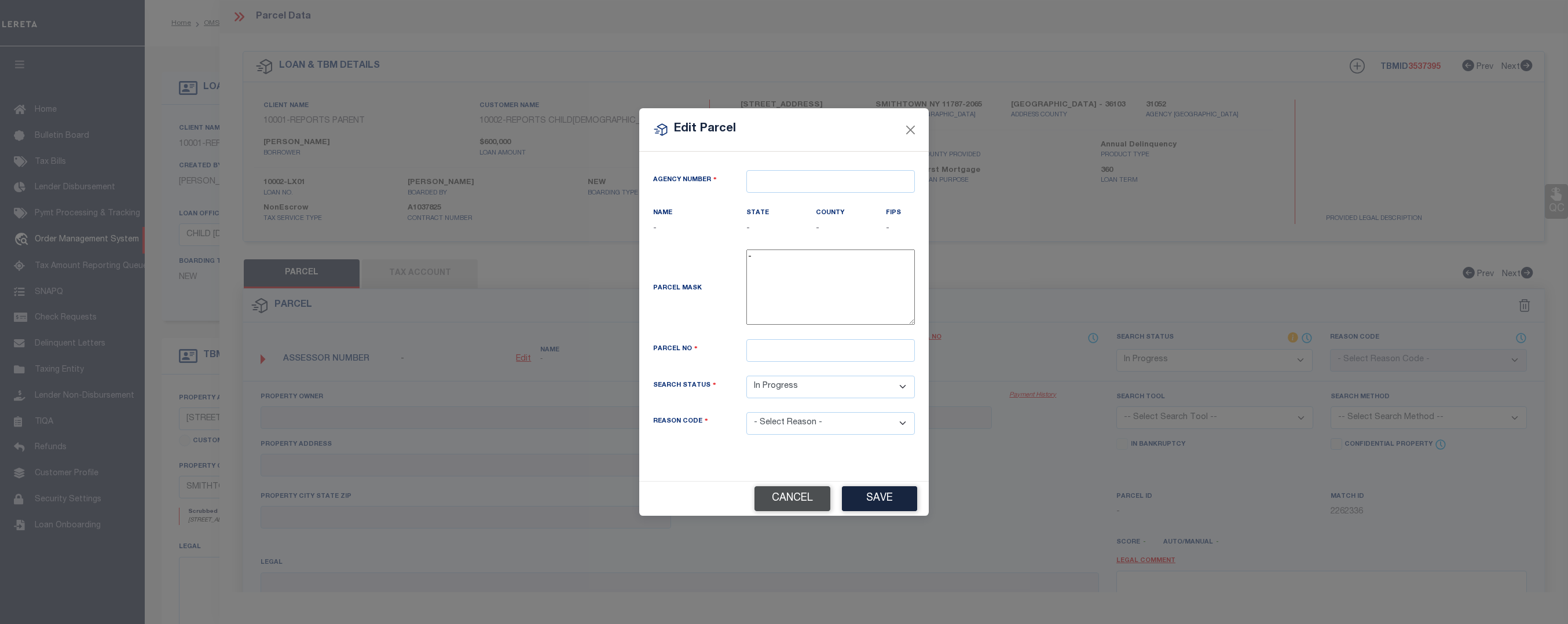
click at [820, 493] on button "Cancel" at bounding box center [792, 498] width 76 height 25
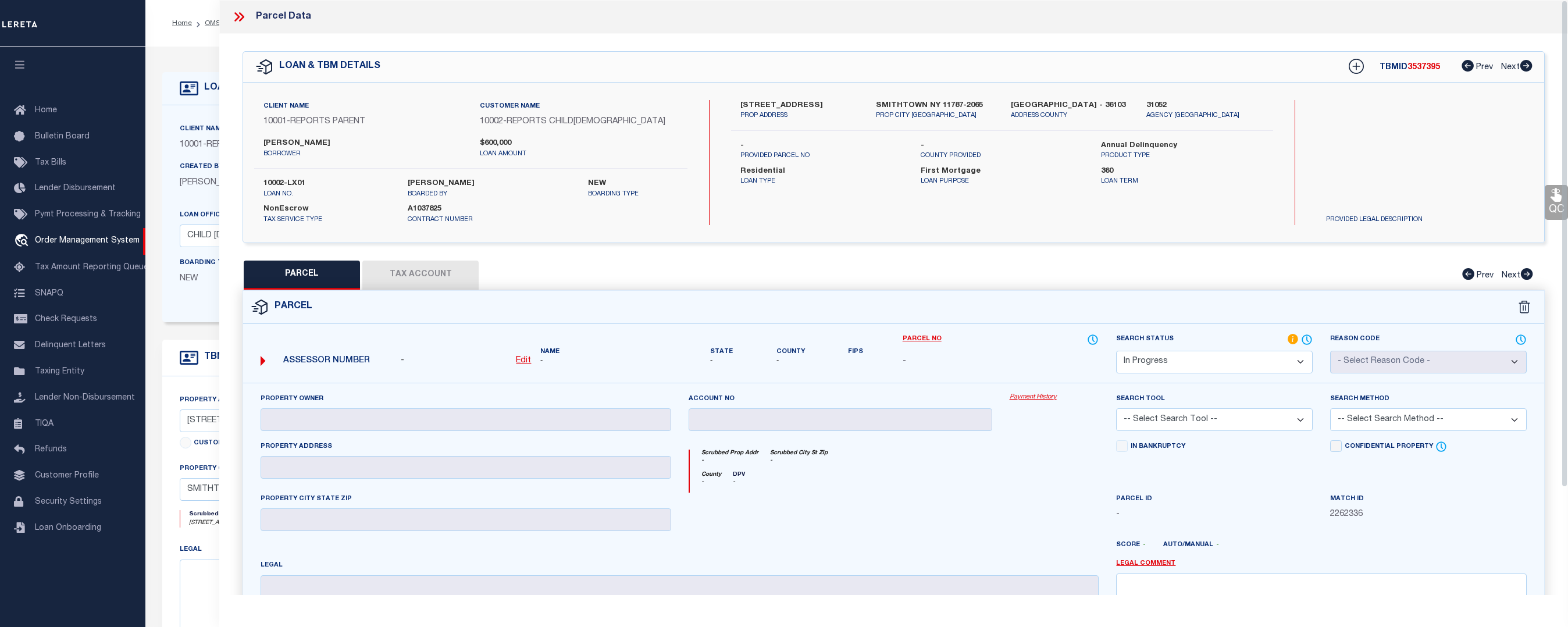
click at [237, 17] on icon at bounding box center [239, 17] width 15 height 15
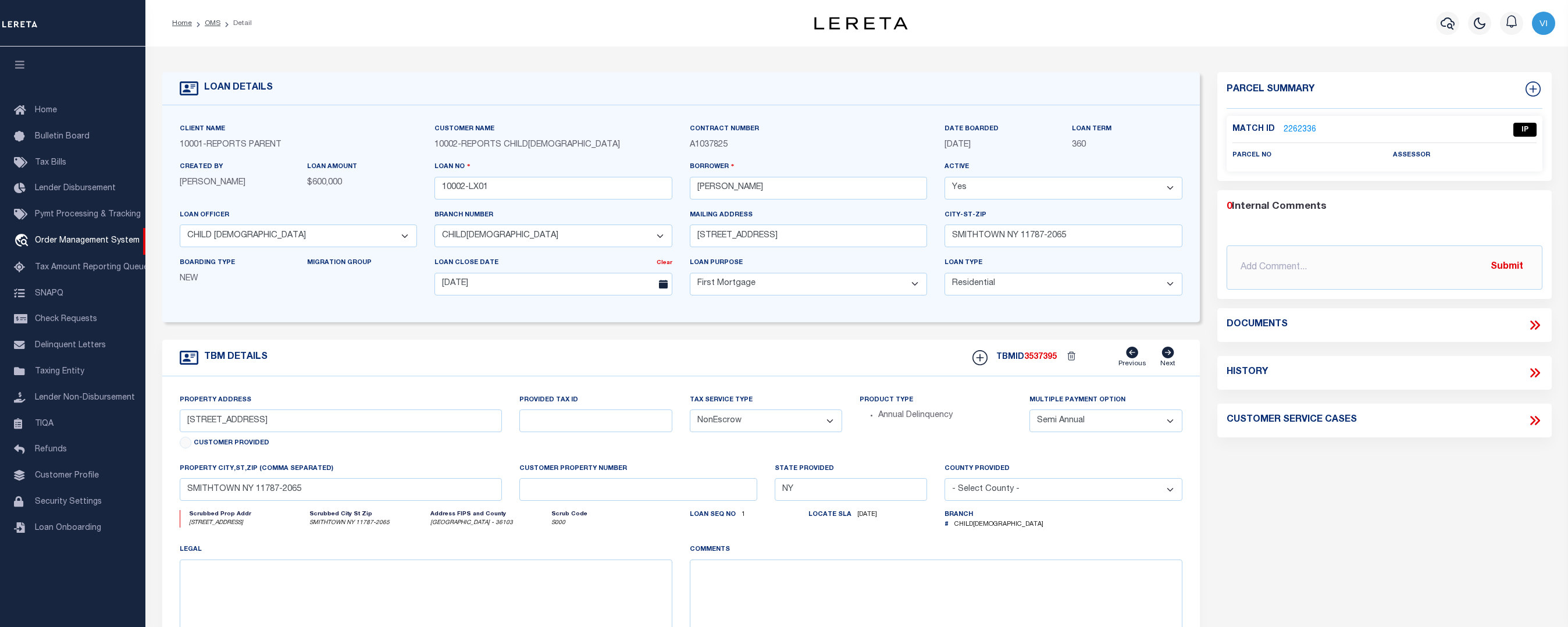
click at [1297, 124] on link "2262336" at bounding box center [1300, 130] width 32 height 12
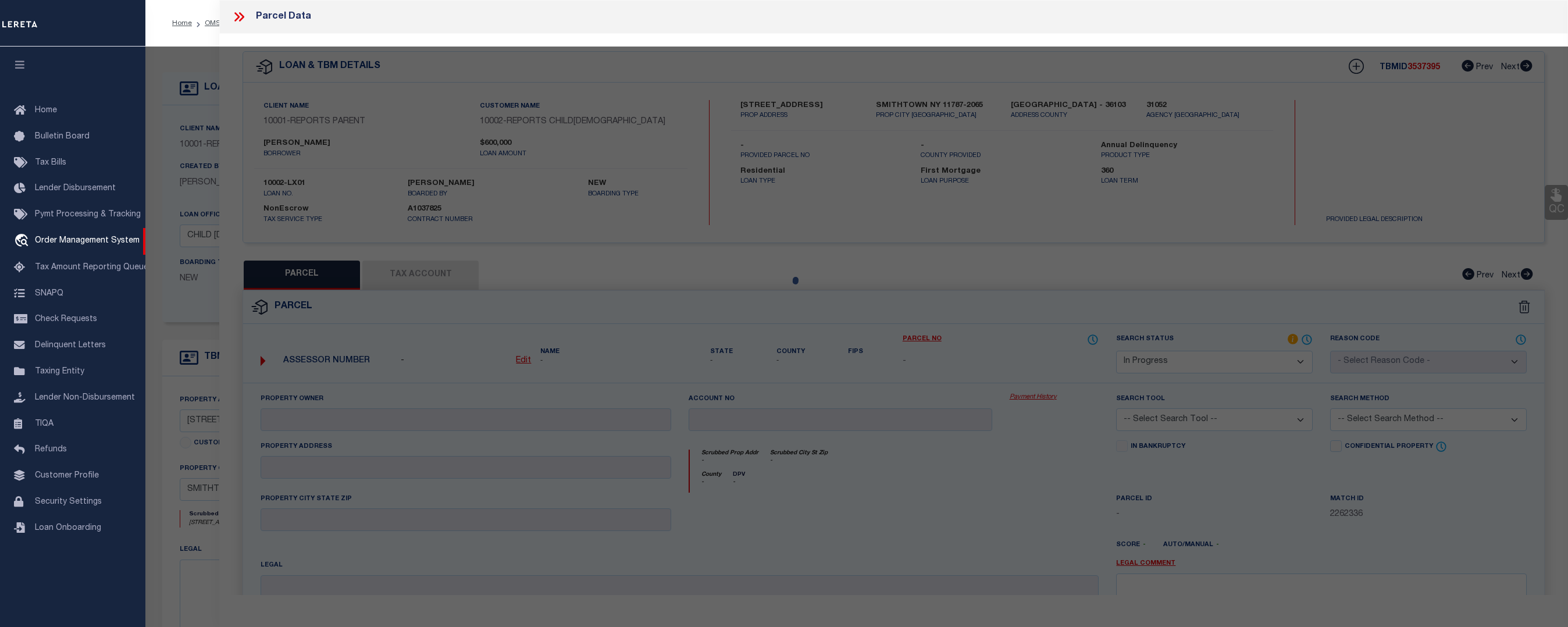
select select "AS"
checkbox input "false"
select select "IP"
checkbox input "false"
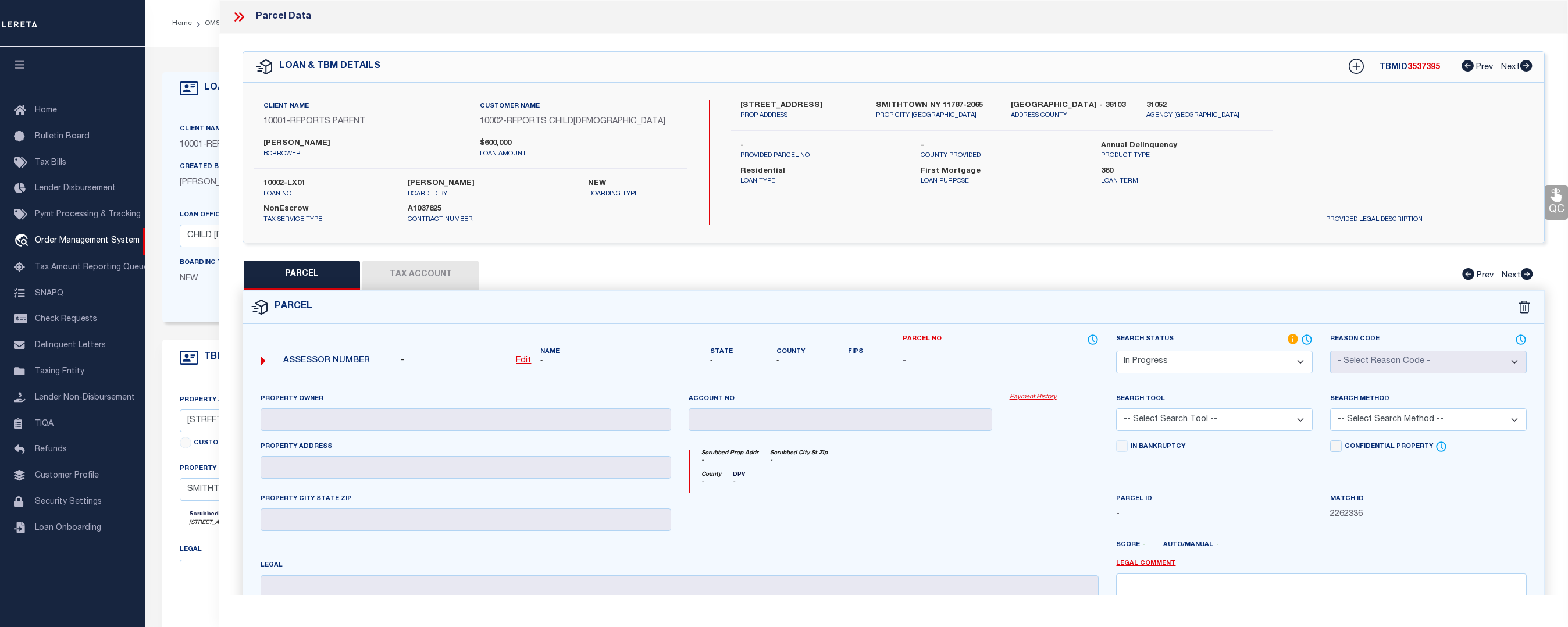
click at [518, 357] on u "Edit" at bounding box center [523, 360] width 15 height 8
select select "IP"
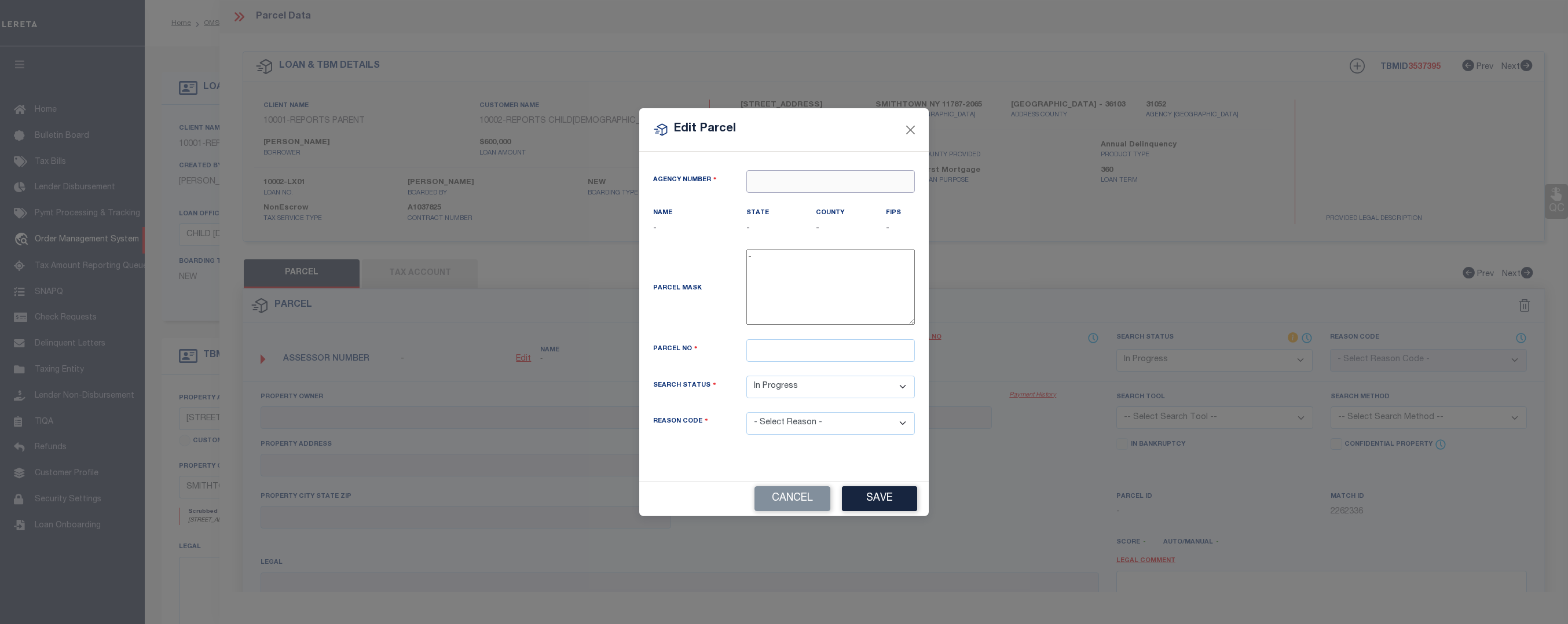
click at [800, 187] on input "text" at bounding box center [830, 181] width 168 height 23
paste input "310520206"
click at [794, 203] on div "310520000 : SUFFOLK COUNTY" at bounding box center [830, 211] width 167 height 33
type input "310520000"
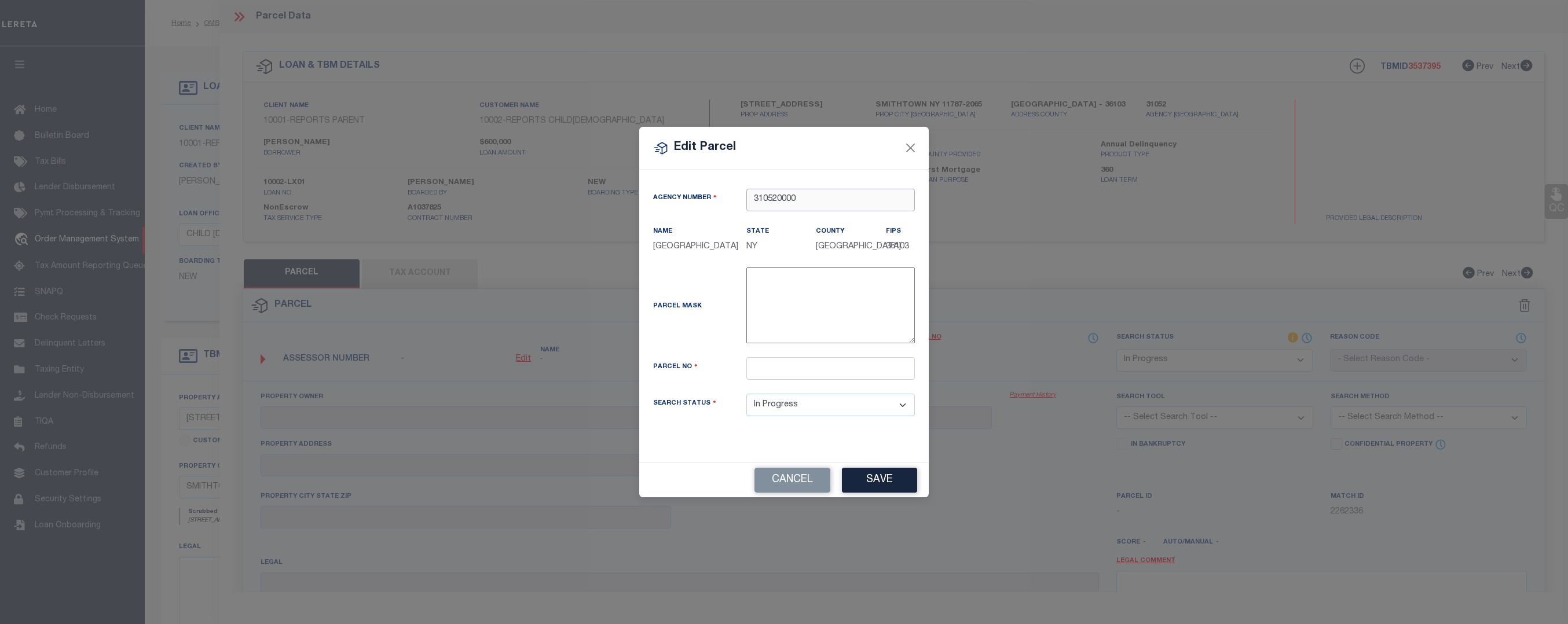
type input "310520000"
click at [813, 369] on input "text" at bounding box center [830, 368] width 168 height 23
click at [793, 364] on input "text" at bounding box center [830, 368] width 168 height 23
paste input "0800-102.00-02.00-060.001-0000"
click at [857, 365] on input "0800-102.00-02.00-060.002-0000" at bounding box center [830, 368] width 168 height 23
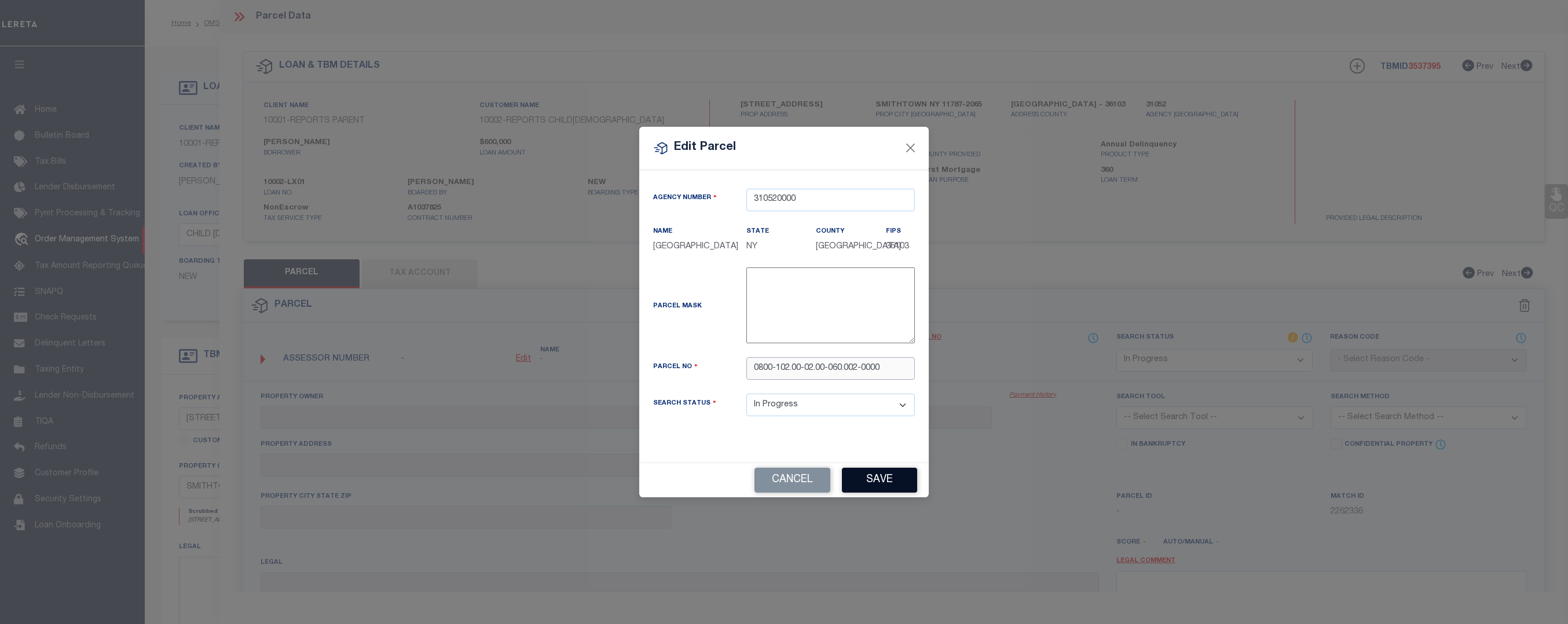
type input "0800-102.00-02.00-060.002-0000"
click at [910, 481] on button "Save" at bounding box center [880, 480] width 75 height 25
select select "IP"
checkbox input "false"
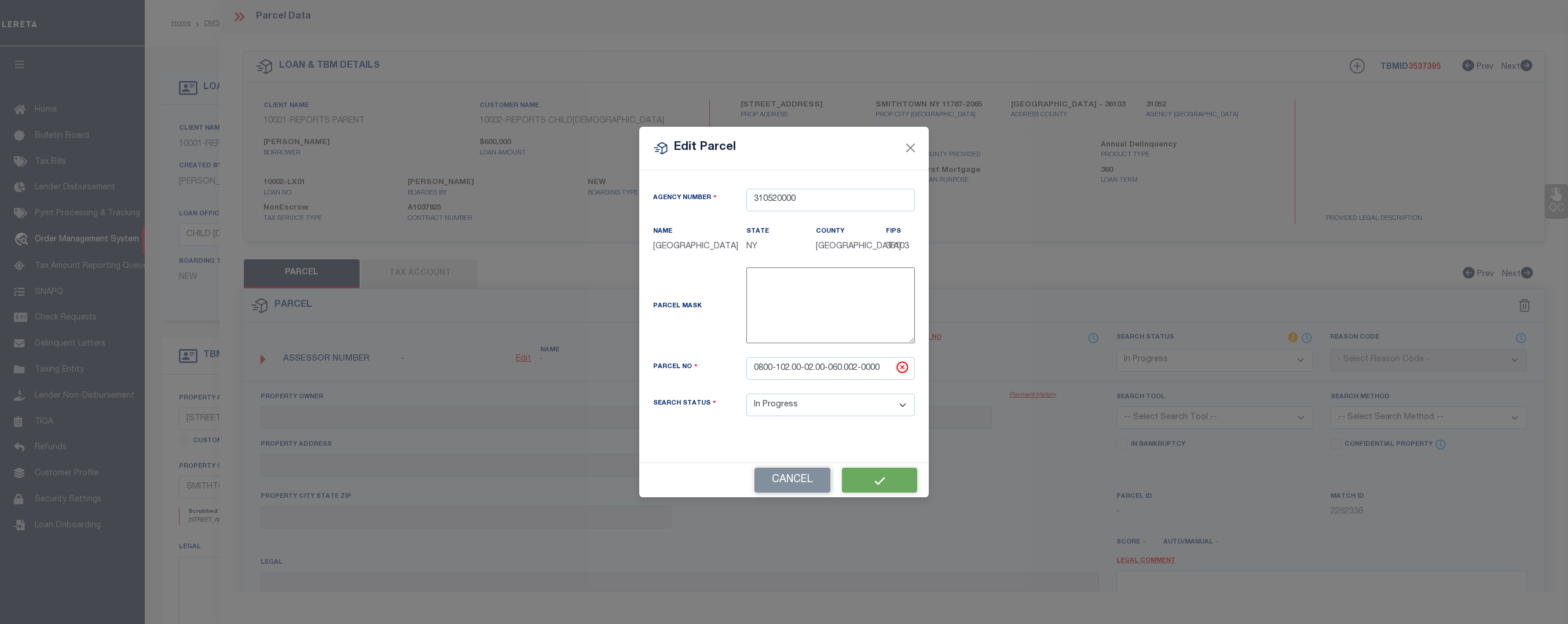
checkbox input "false"
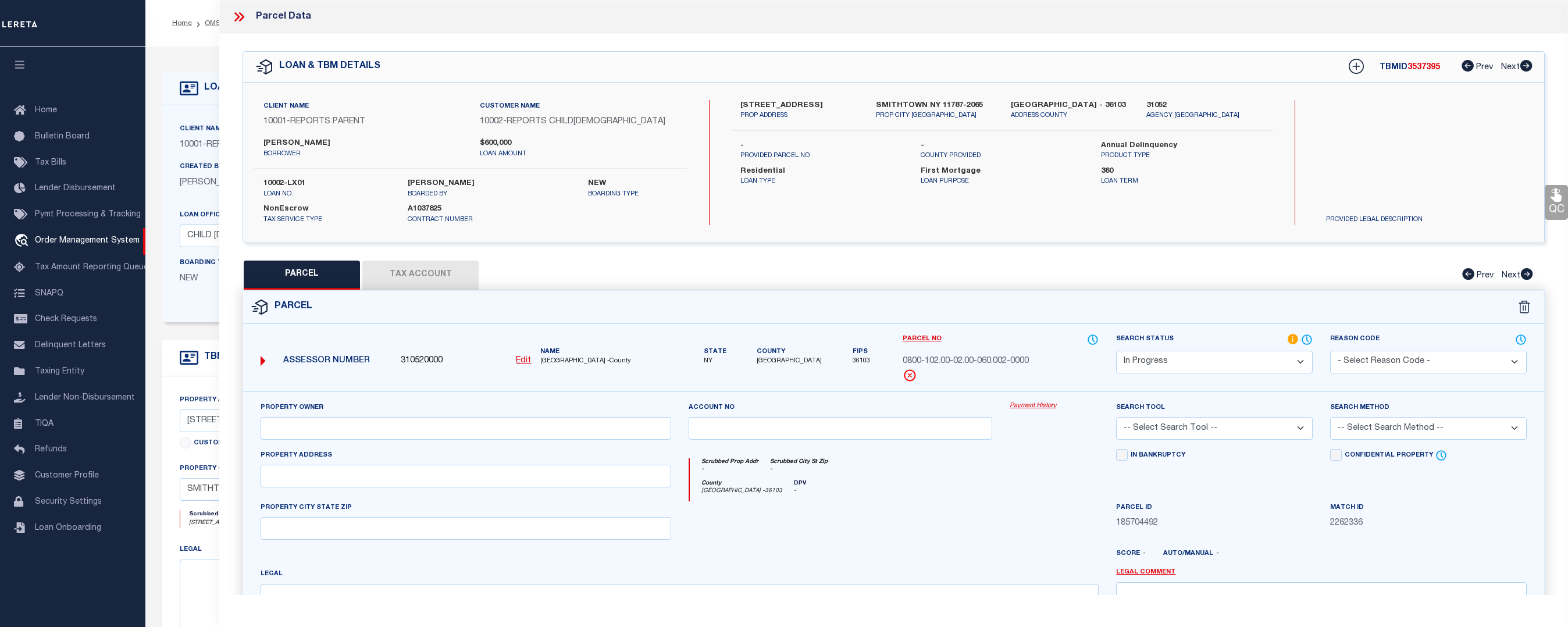
click at [1193, 363] on select "Automated Search Bad Parcel Complete Duplicate Parcel High Dollar Reporting In …" at bounding box center [1214, 362] width 196 height 23
click at [1116, 350] on select "Automated Search Bad Parcel Complete Duplicate Parcel High Dollar Reporting In …" at bounding box center [1214, 362] width 196 height 23
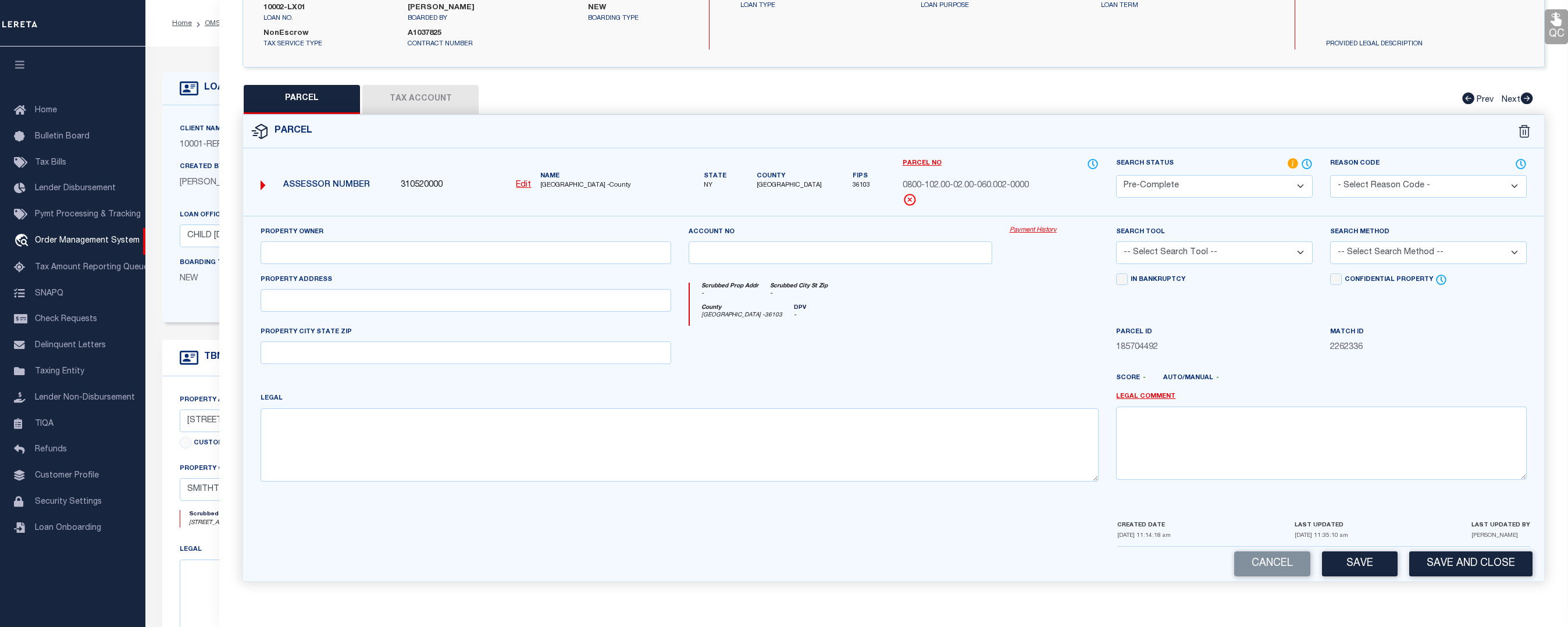
drag, startPoint x: 1452, startPoint y: 566, endPoint x: 1447, endPoint y: 559, distance: 8.6
click at [1452, 565] on button "Save and Close" at bounding box center [1471, 564] width 123 height 25
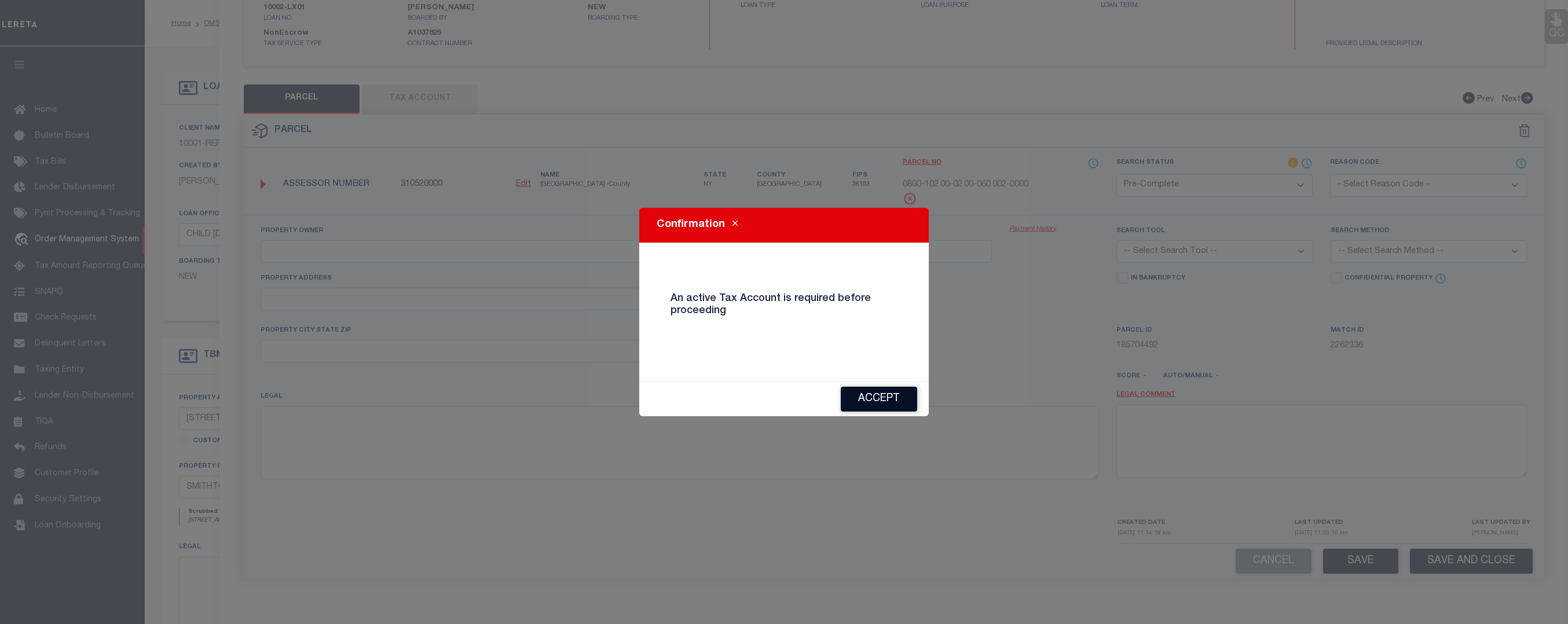
click at [873, 402] on button "Accept" at bounding box center [879, 399] width 77 height 25
select select "AS"
checkbox input "false"
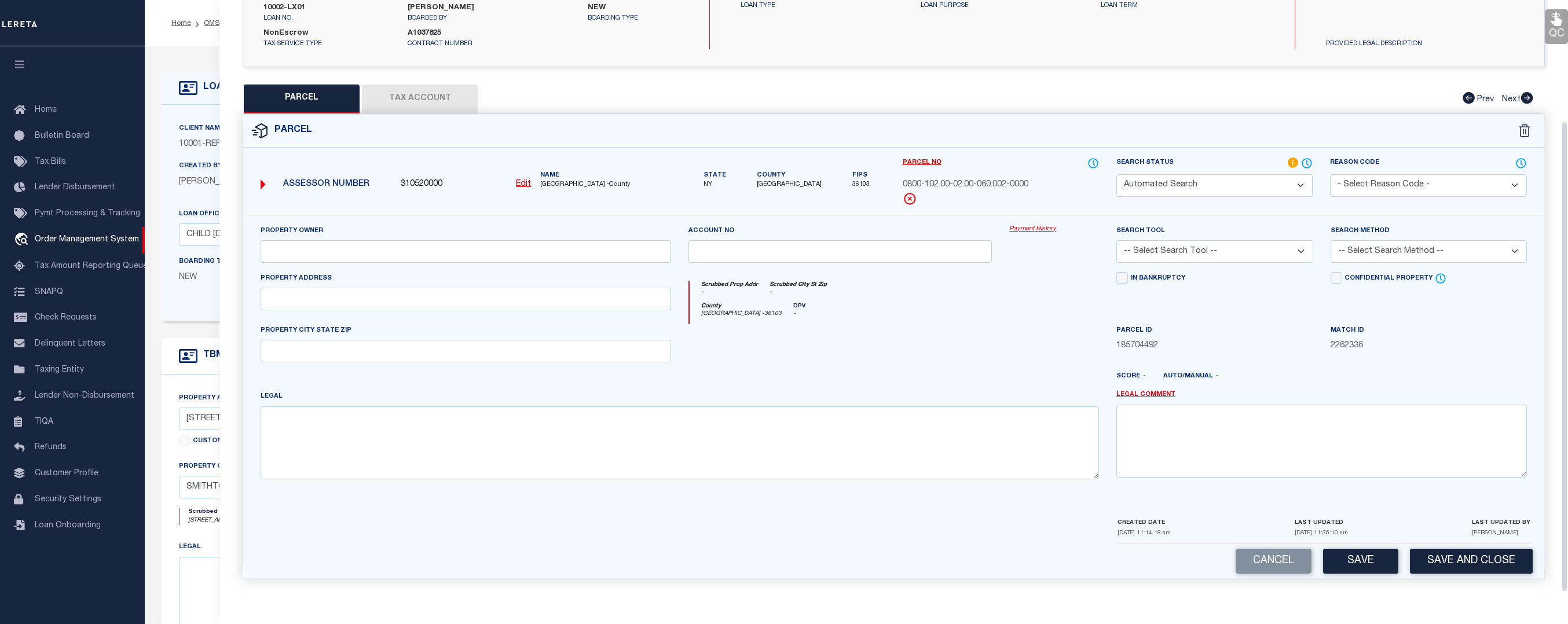
select select "IP"
checkbox input "false"
click at [400, 94] on button "Tax Account" at bounding box center [418, 99] width 116 height 29
select select "100"
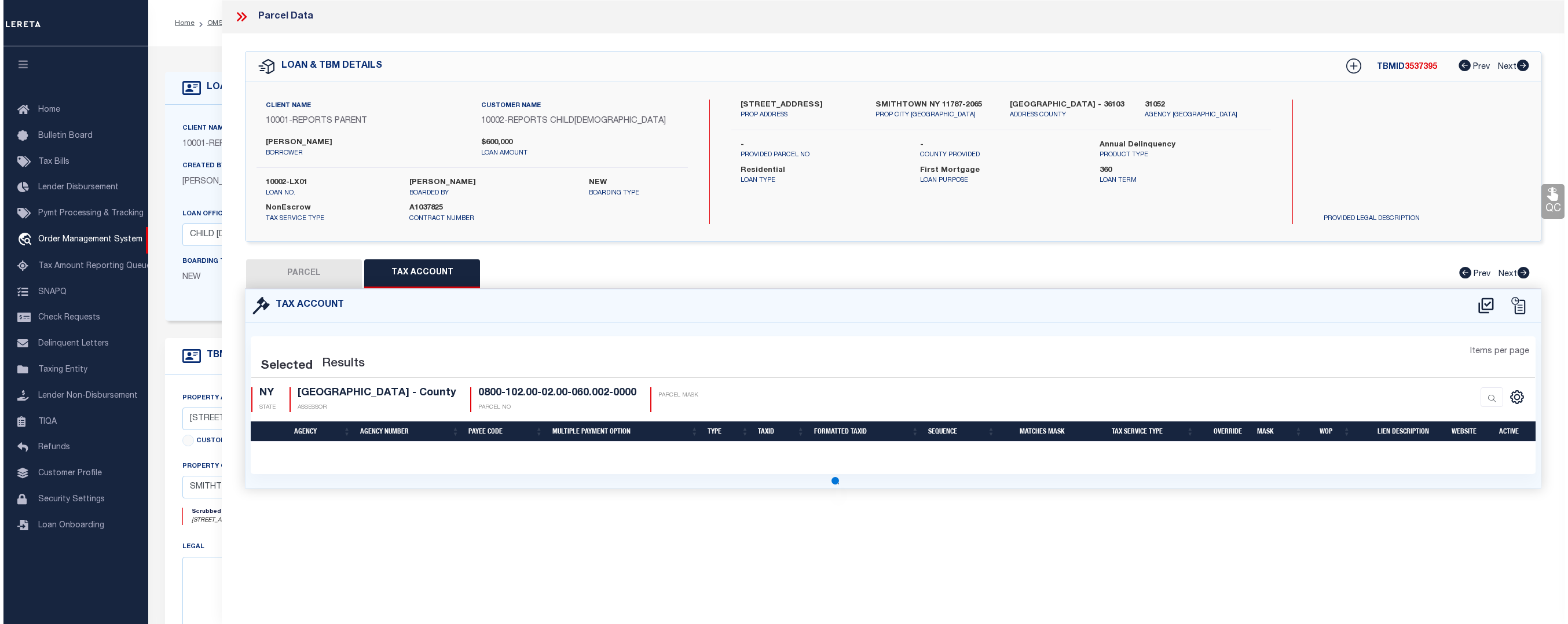
scroll to position [0, 0]
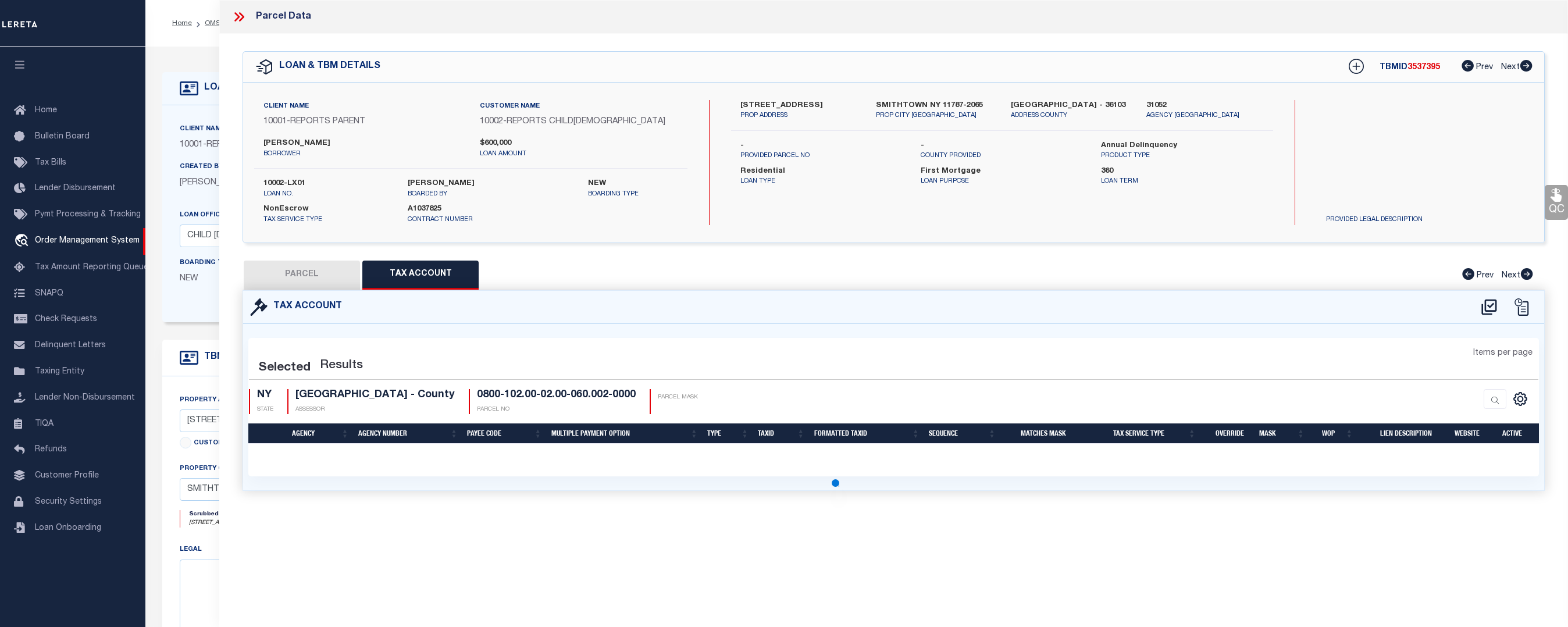
select select "100"
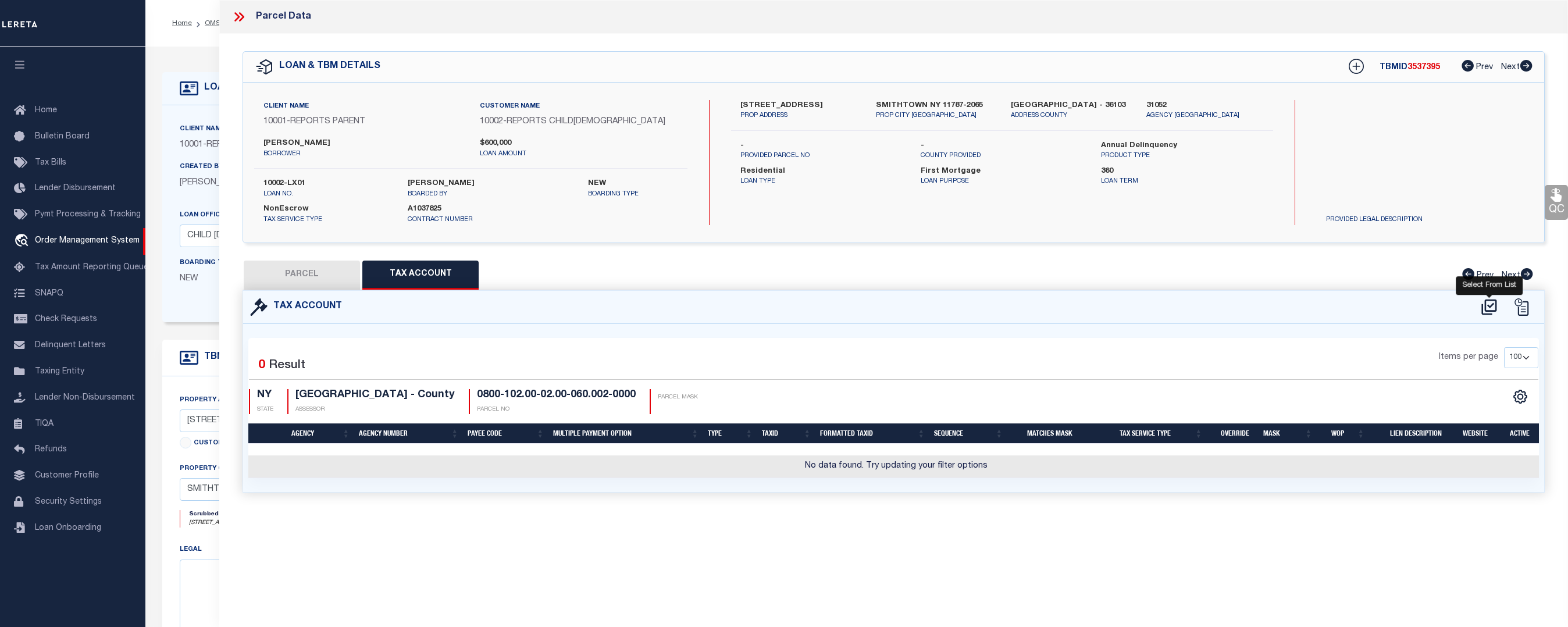
click at [1486, 311] on icon at bounding box center [1489, 306] width 15 height 16
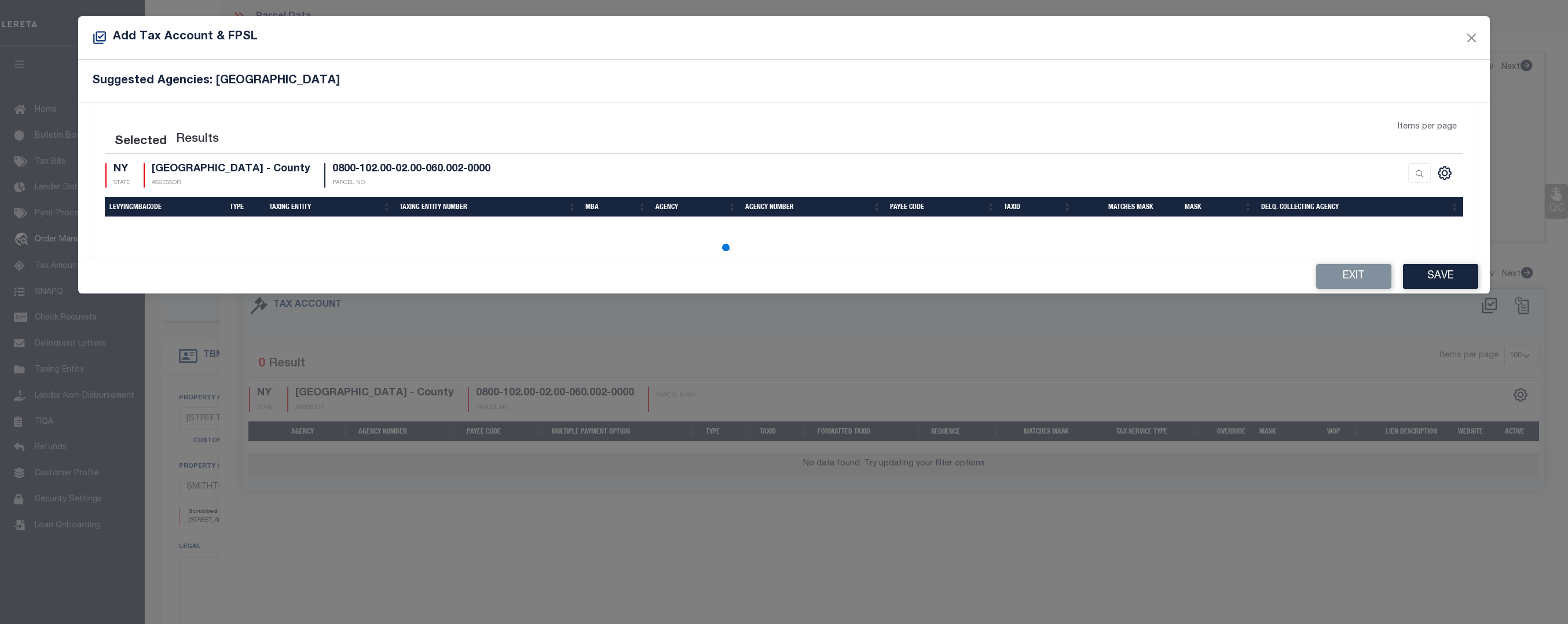
select select "100"
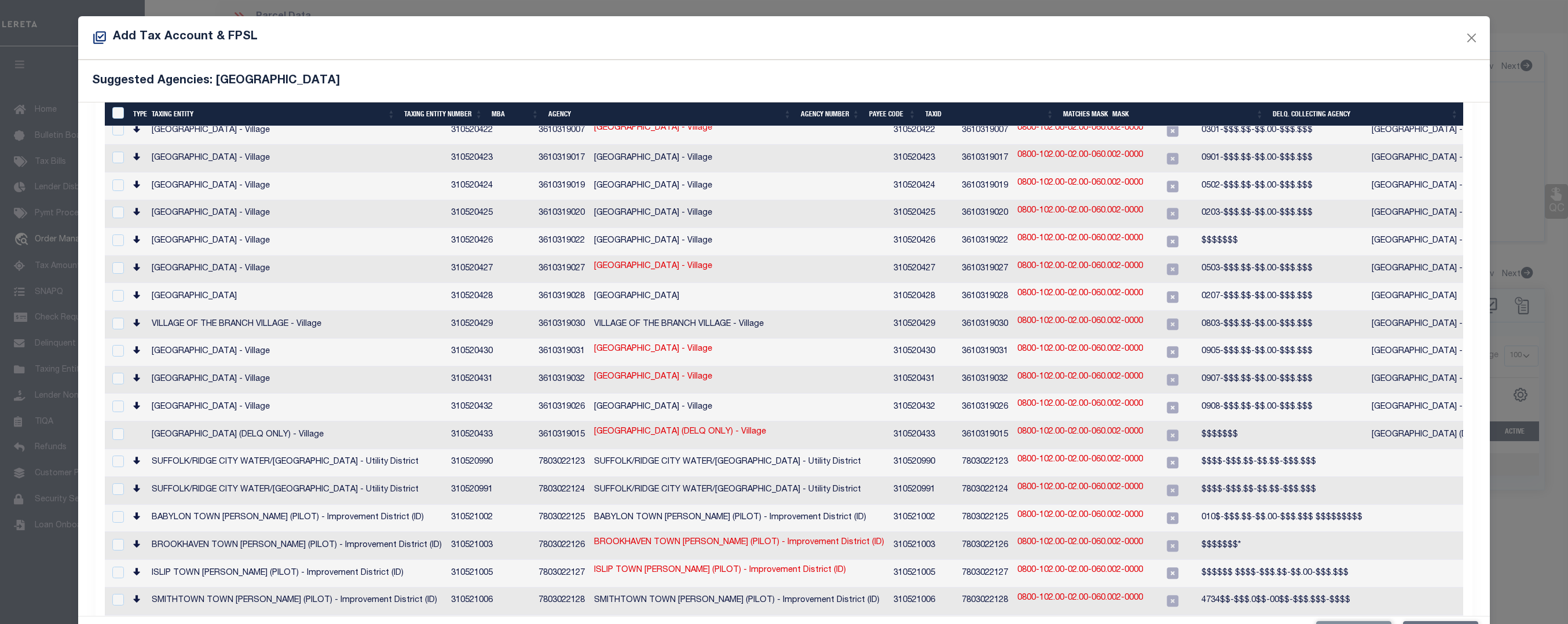
scroll to position [1000, 0]
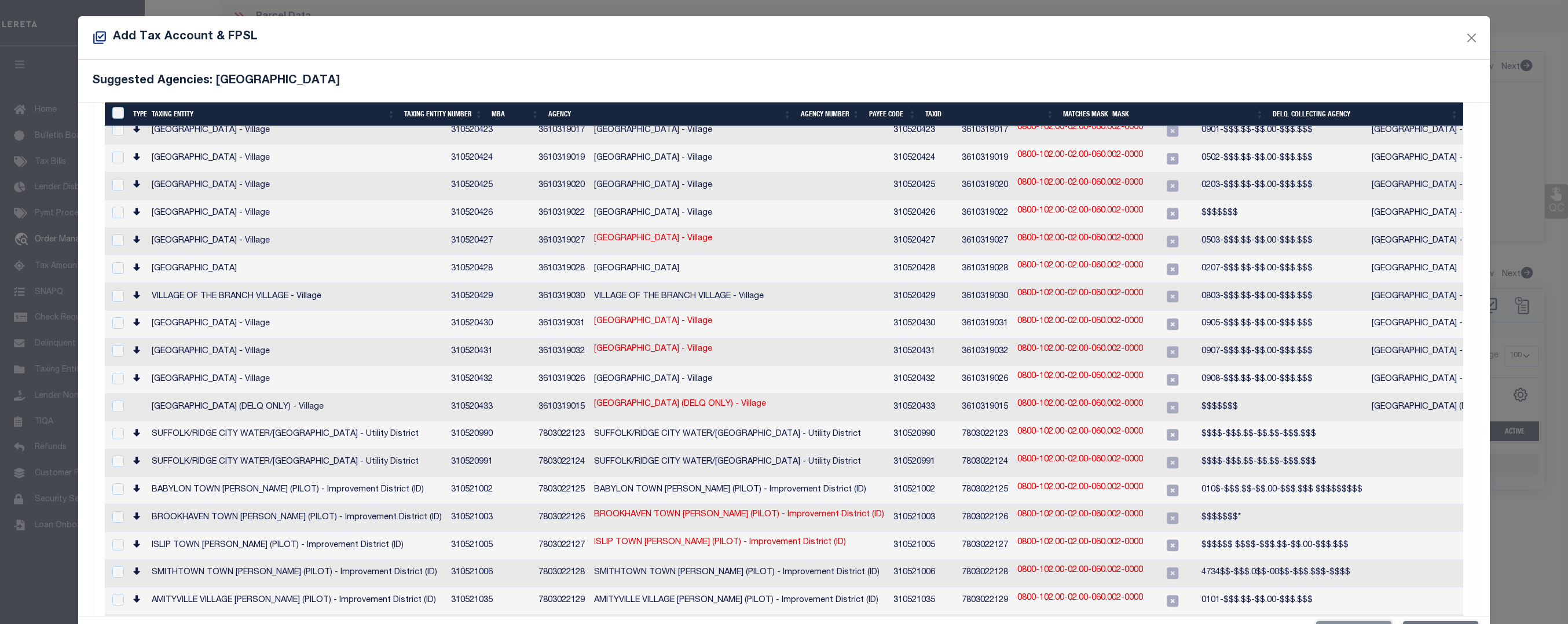
click at [792, 92] on div "Suggested Agencies: SMITHTOWN TOWN" at bounding box center [783, 80] width 1411 height 42
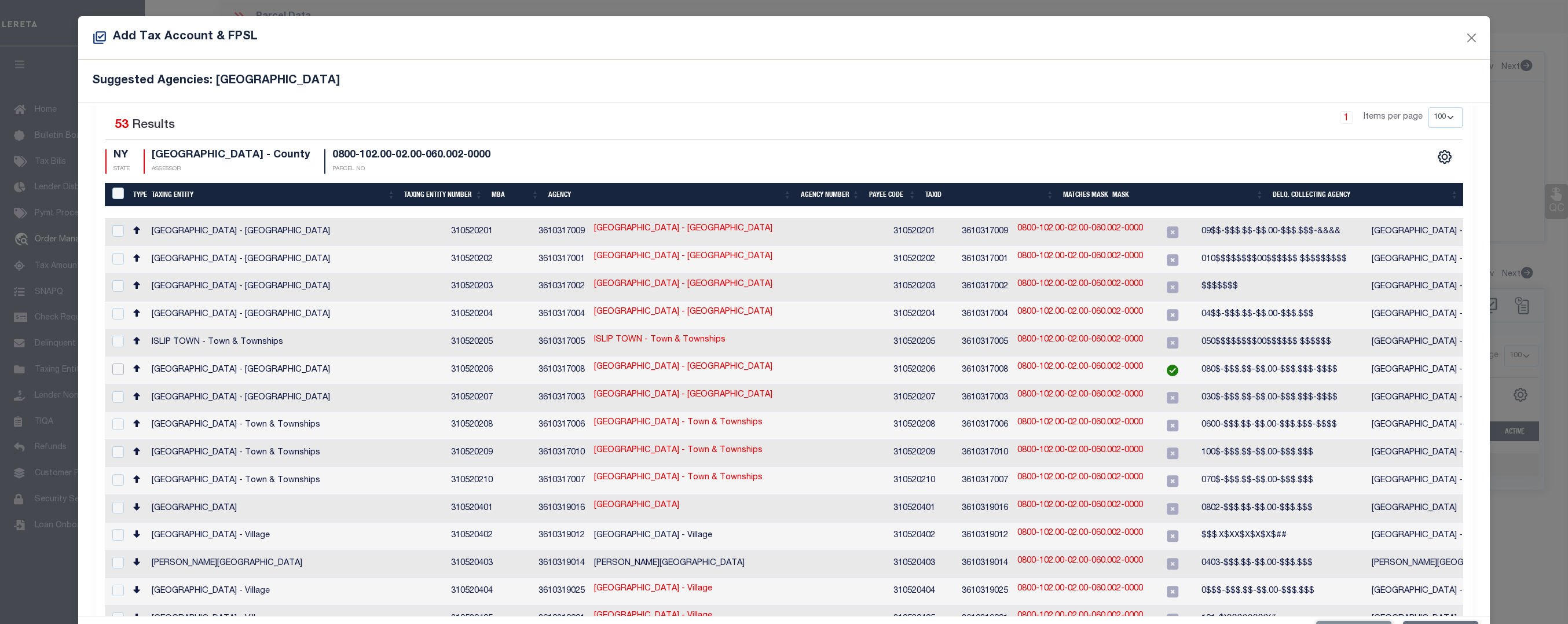
click at [116, 364] on input "checkbox" at bounding box center [118, 369] width 12 height 12
checkbox input "true"
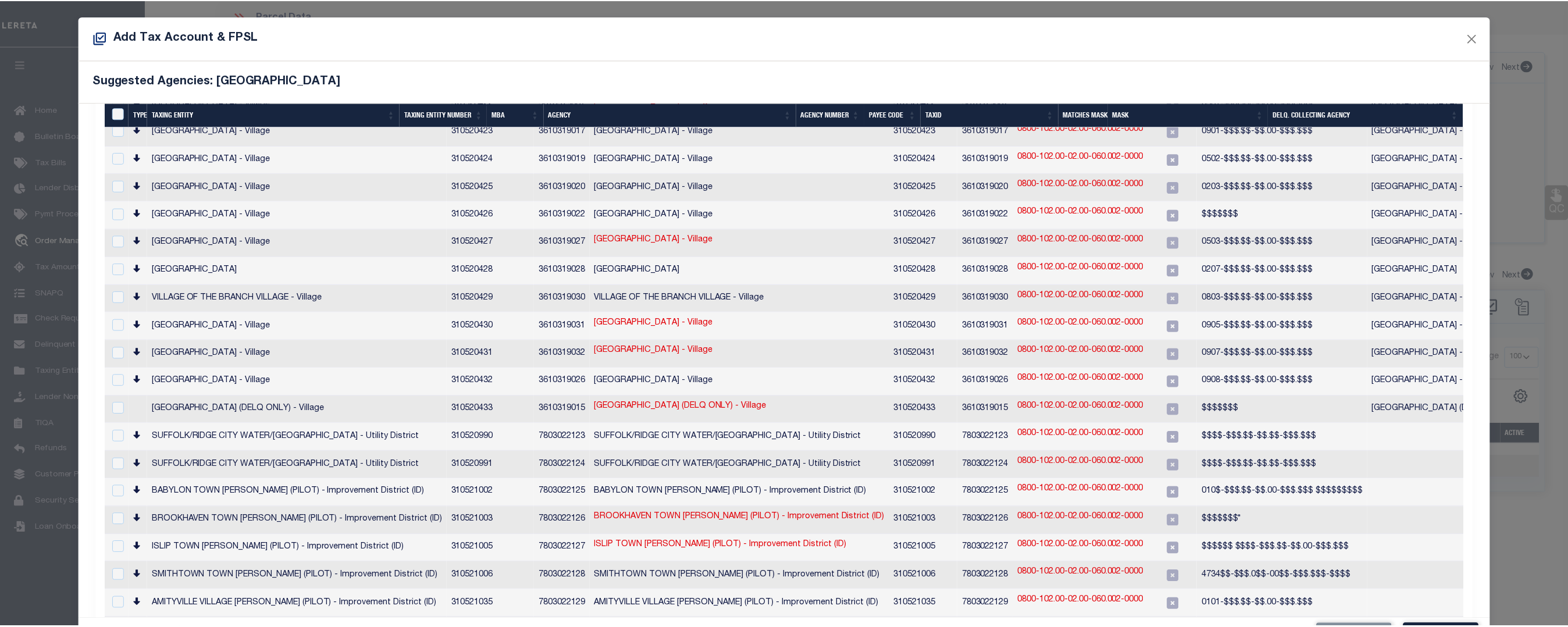
scroll to position [42, 0]
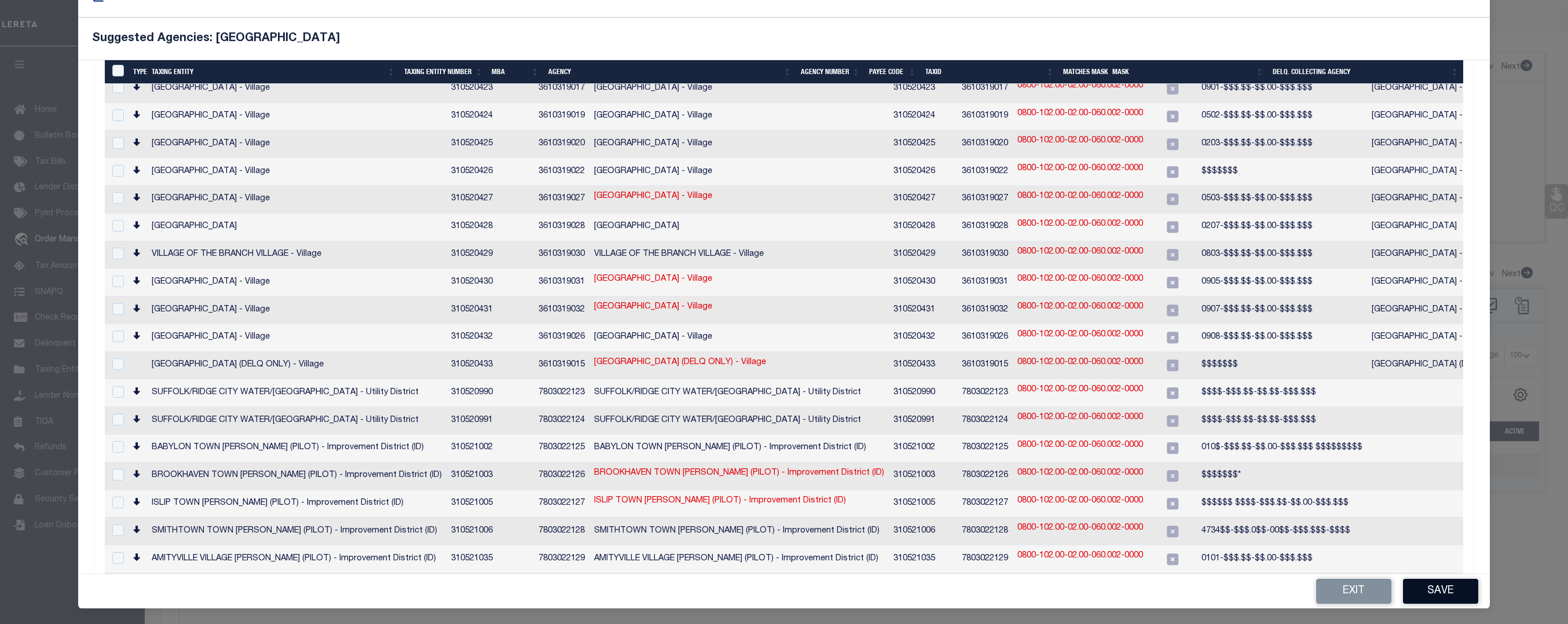
click at [1446, 585] on button "Save" at bounding box center [1441, 591] width 75 height 25
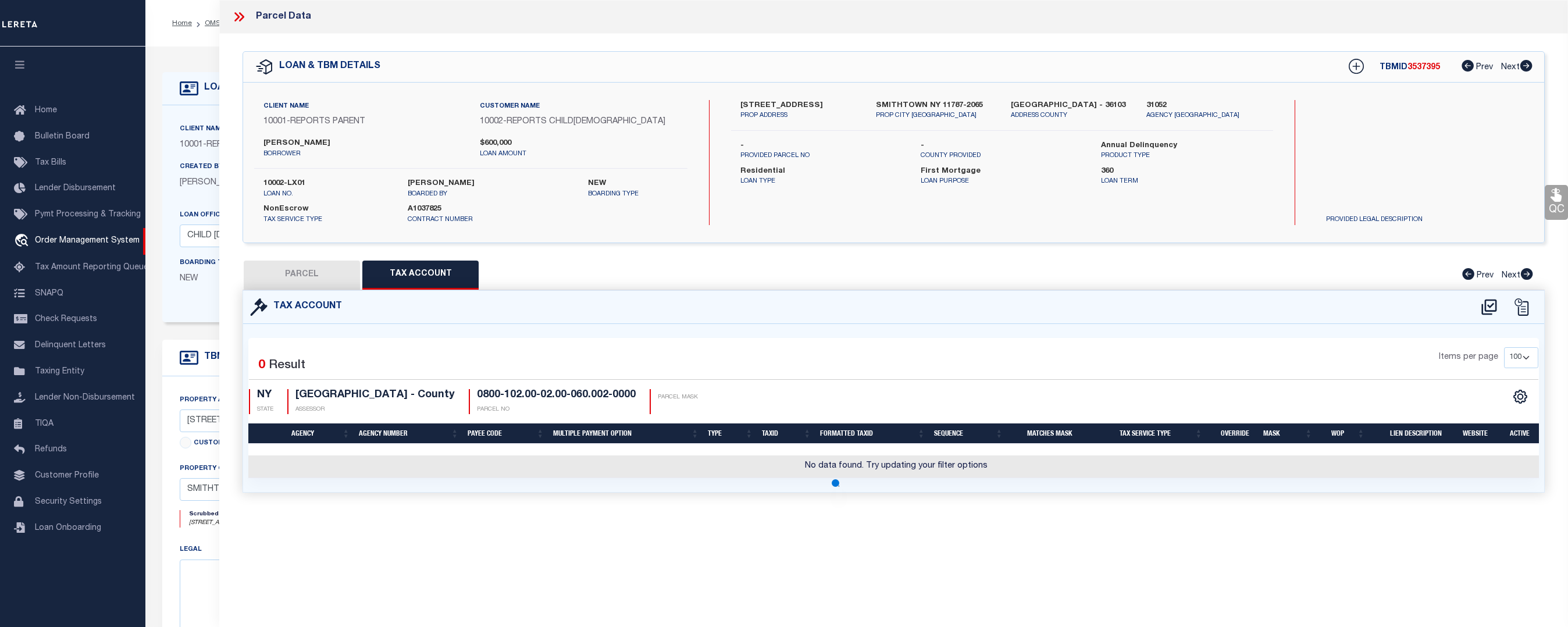
scroll to position [0, 0]
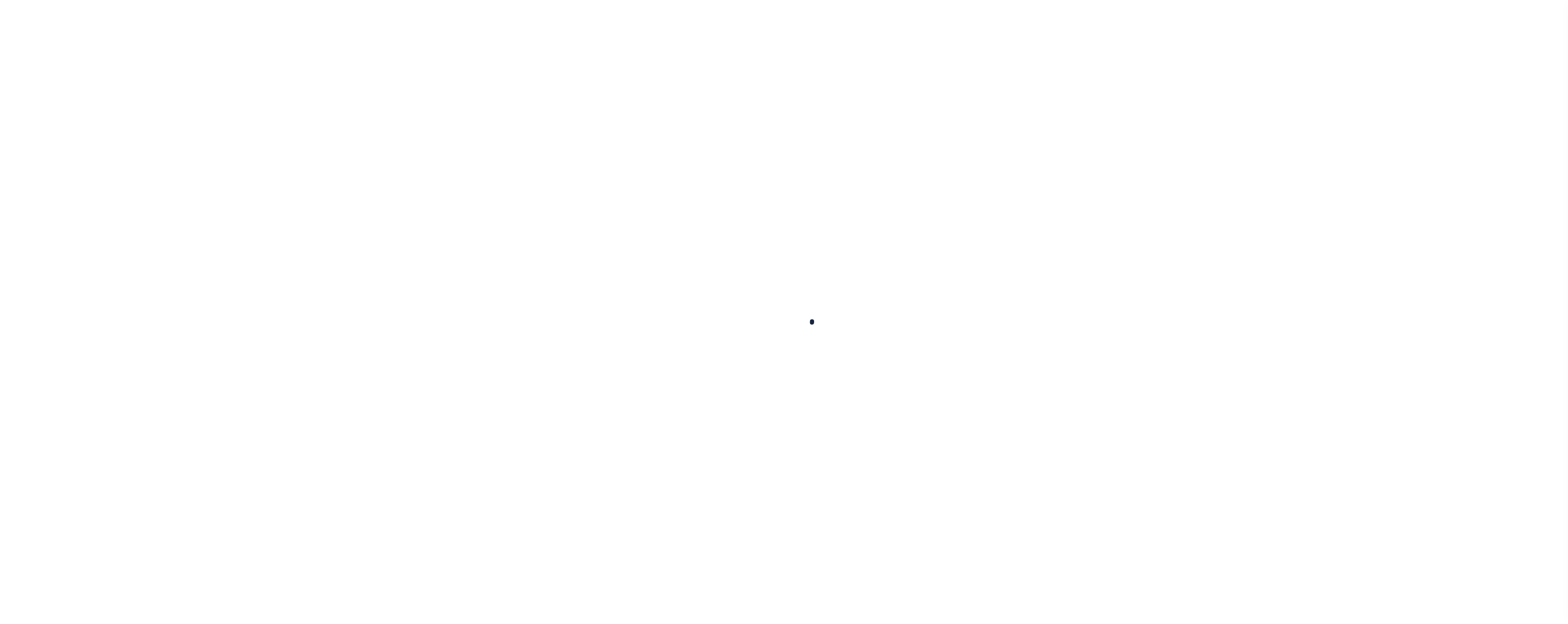
select select "10"
select select "NonEscrow"
type input "[STREET_ADDRESS]"
type input "SMITHTOWN [GEOGRAPHIC_DATA] 11787-1027"
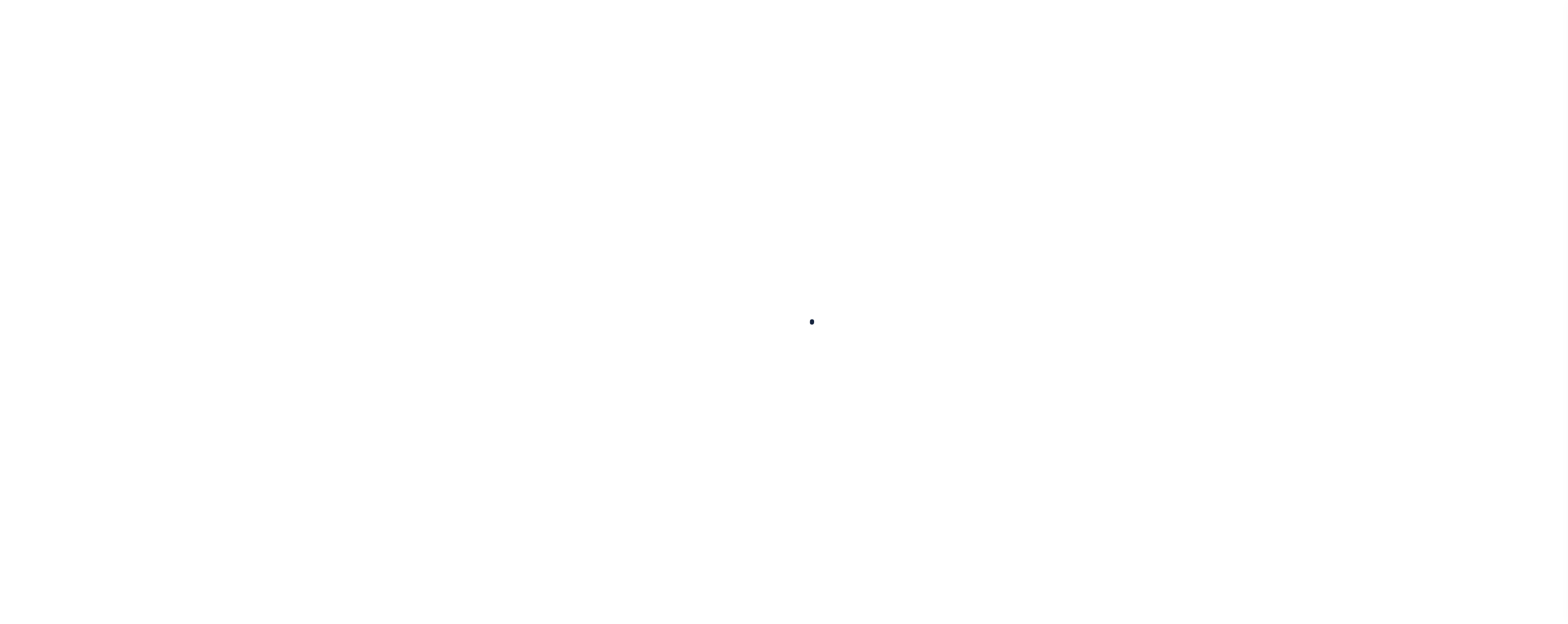
type input "NY"
select select "155747"
select select "26358"
select select "2"
